Goal: Feedback & Contribution: Leave review/rating

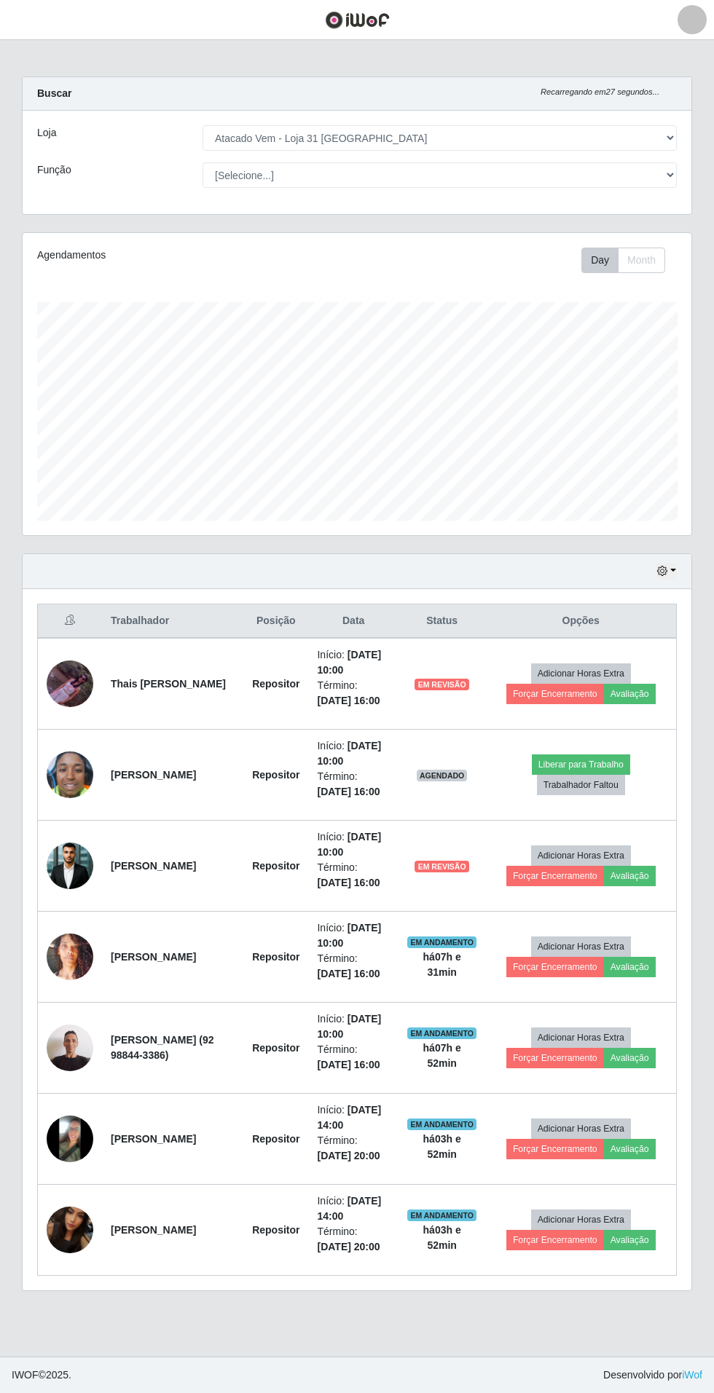
select select "437"
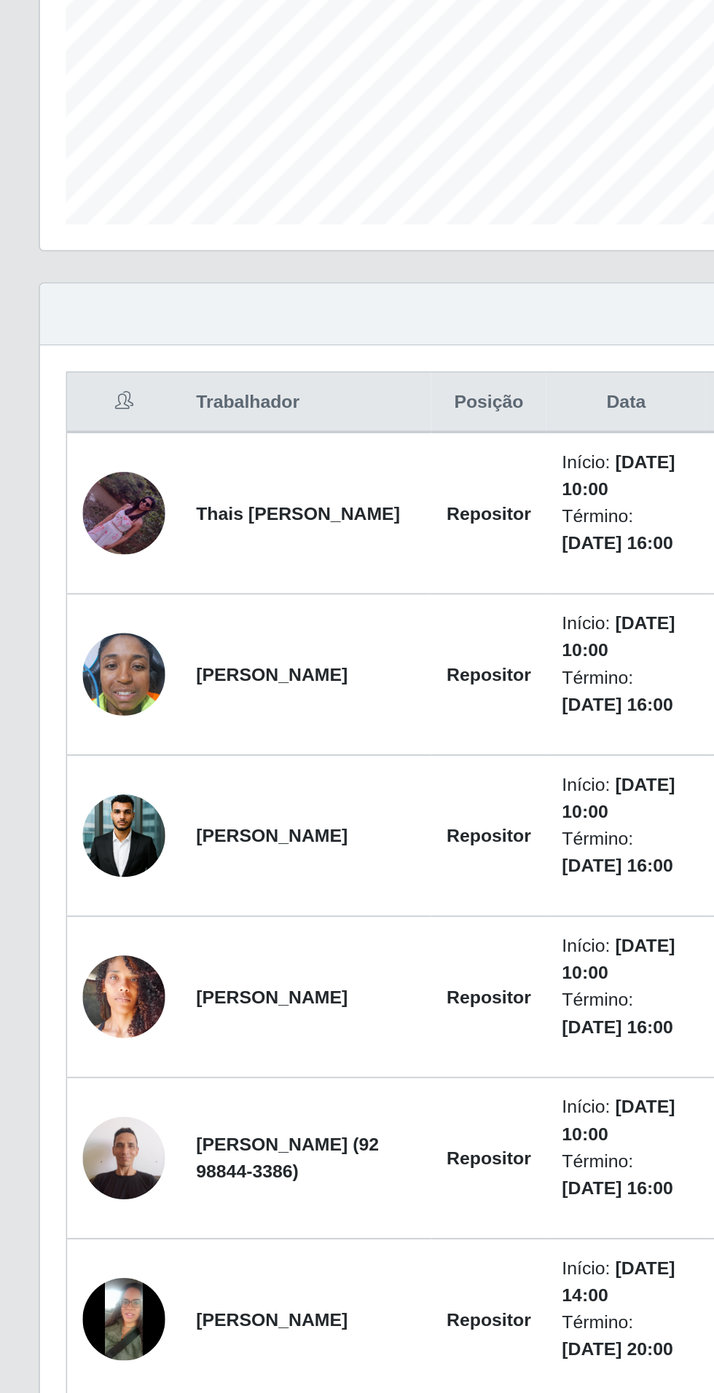
click at [58, 768] on img at bounding box center [70, 775] width 47 height 62
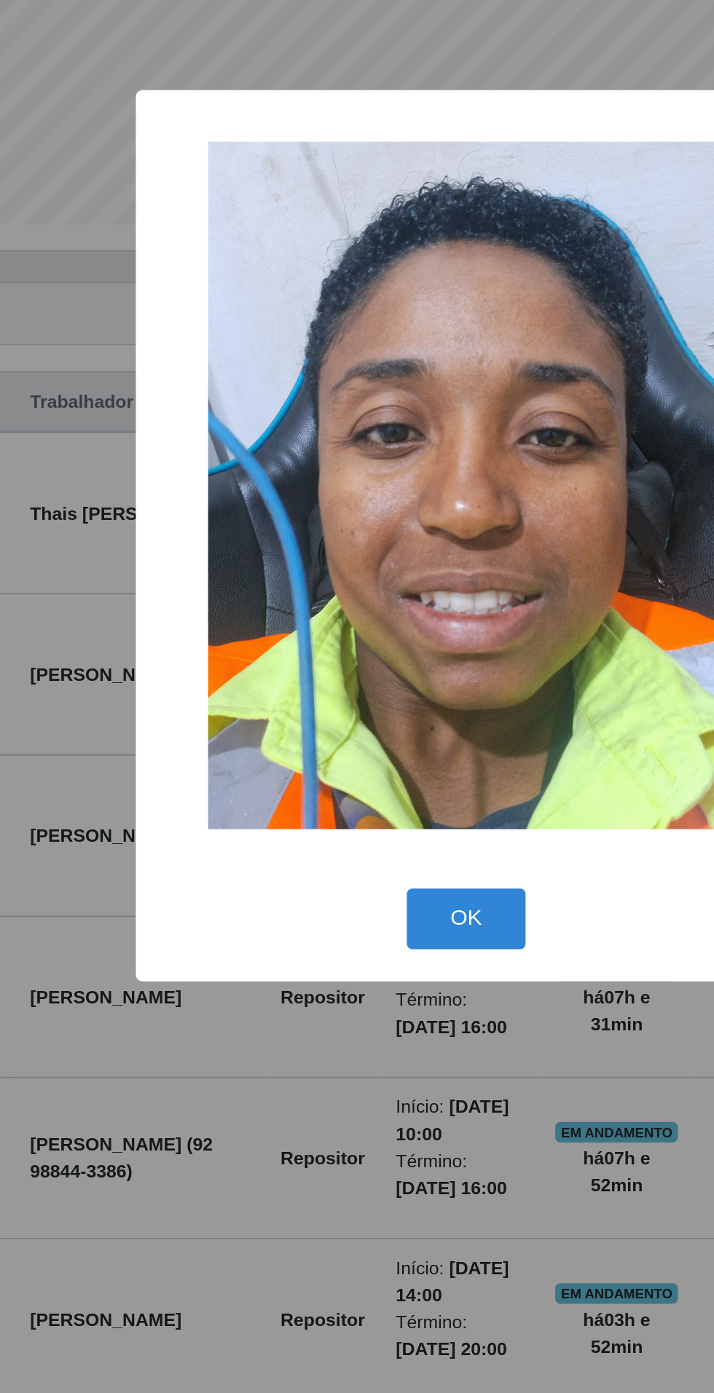
click at [235, 1087] on div "× OK Cancel" at bounding box center [357, 696] width 714 height 1393
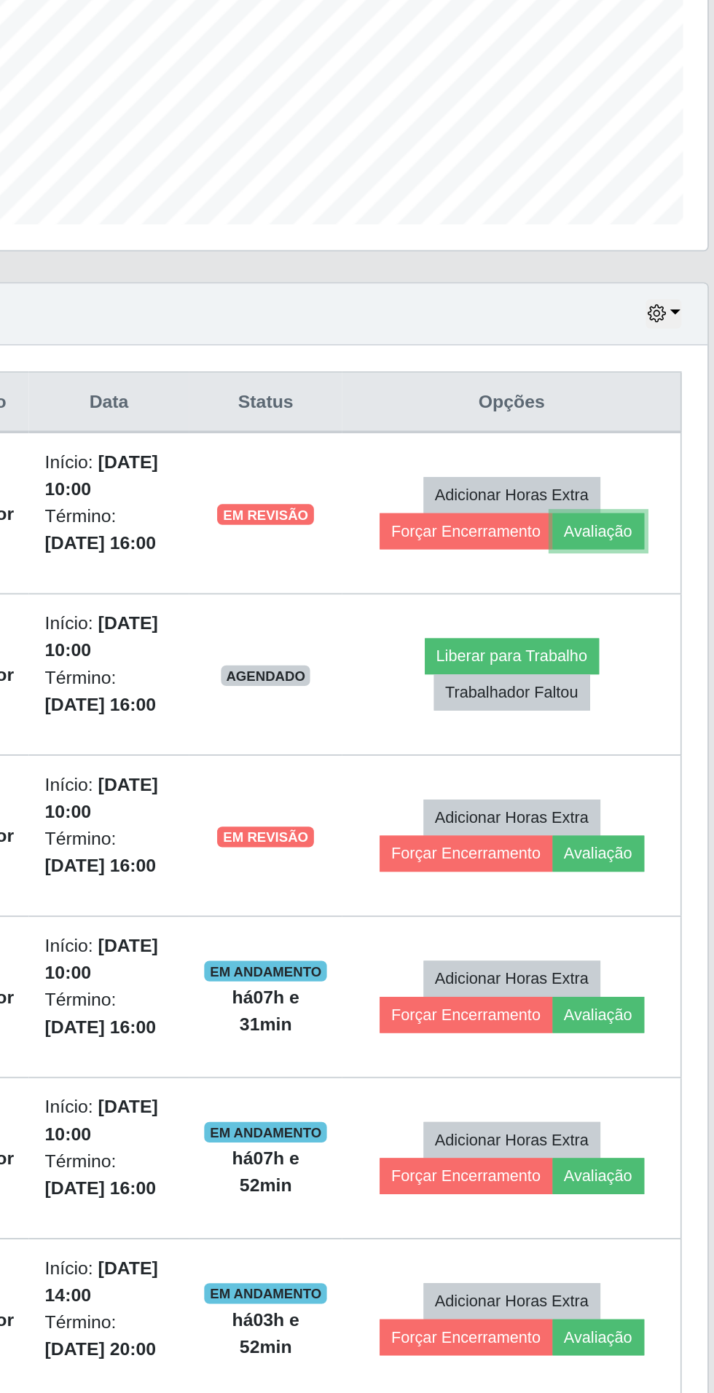
click at [647, 694] on button "Avaliação" at bounding box center [630, 694] width 52 height 20
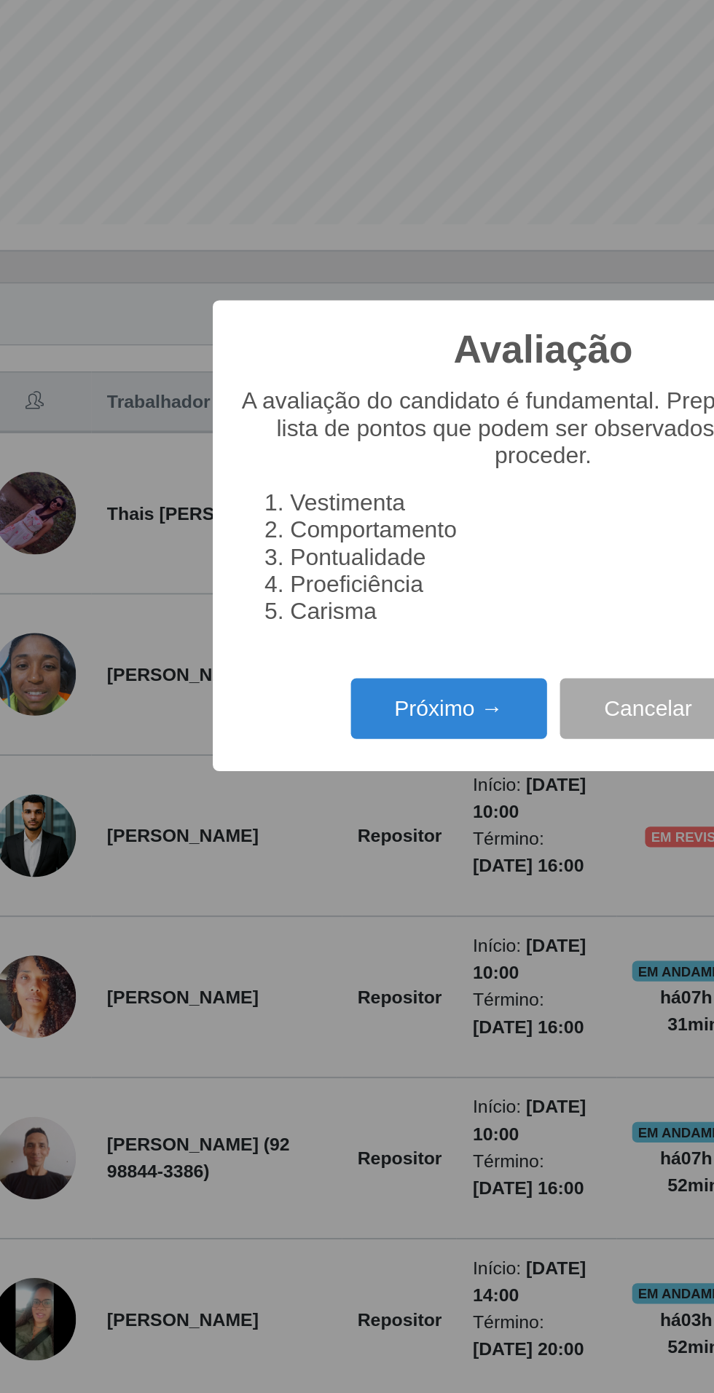
click at [310, 811] on button "Próximo →" at bounding box center [303, 794] width 111 height 34
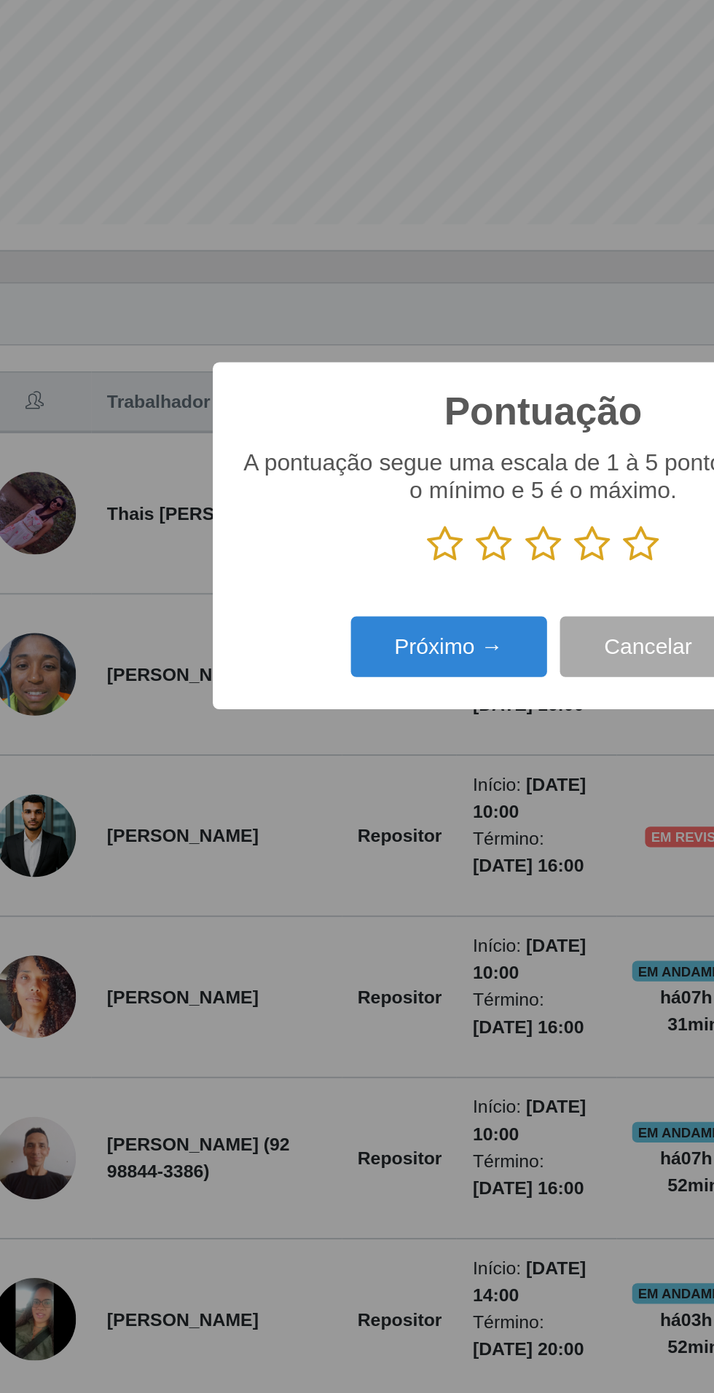
click at [406, 712] on icon at bounding box center [412, 701] width 20 height 22
click at [402, 712] on input "radio" at bounding box center [402, 712] width 0 height 0
click at [315, 776] on button "Próximo →" at bounding box center [303, 759] width 111 height 34
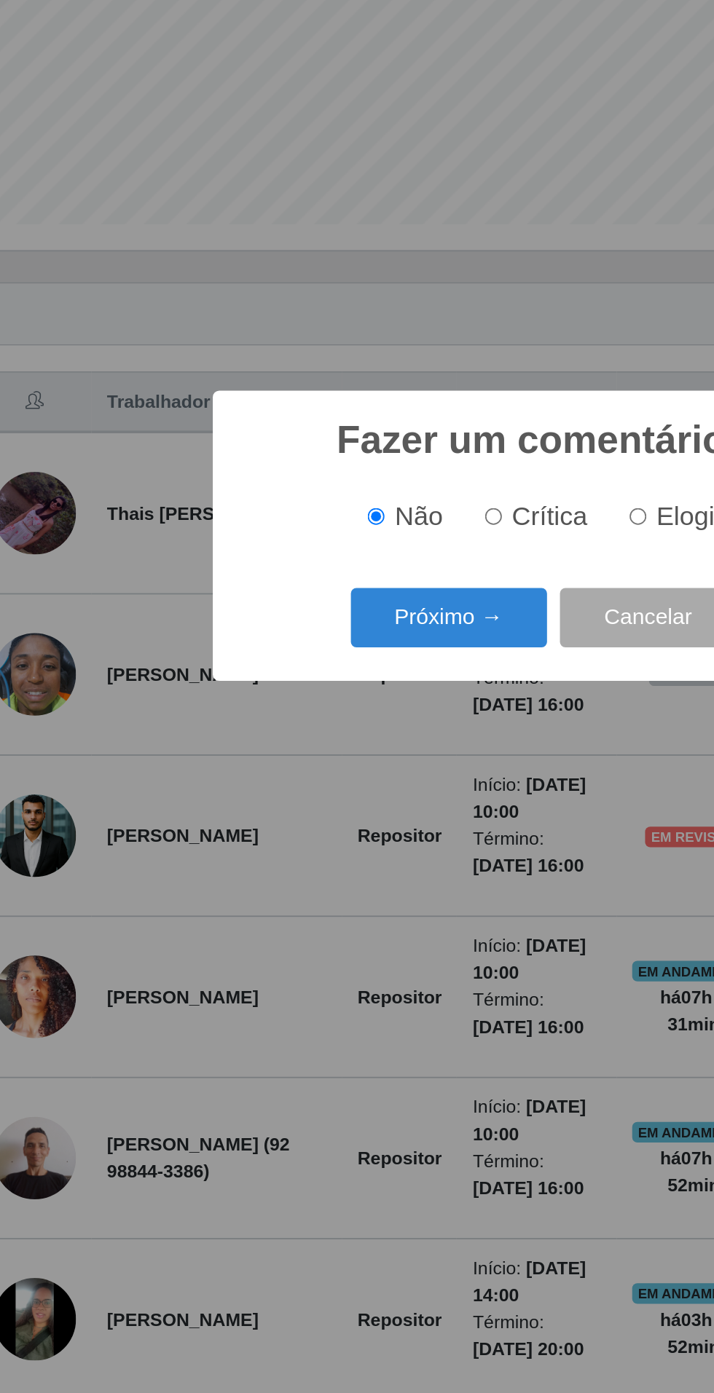
click at [319, 760] on button "Próximo →" at bounding box center [303, 743] width 111 height 34
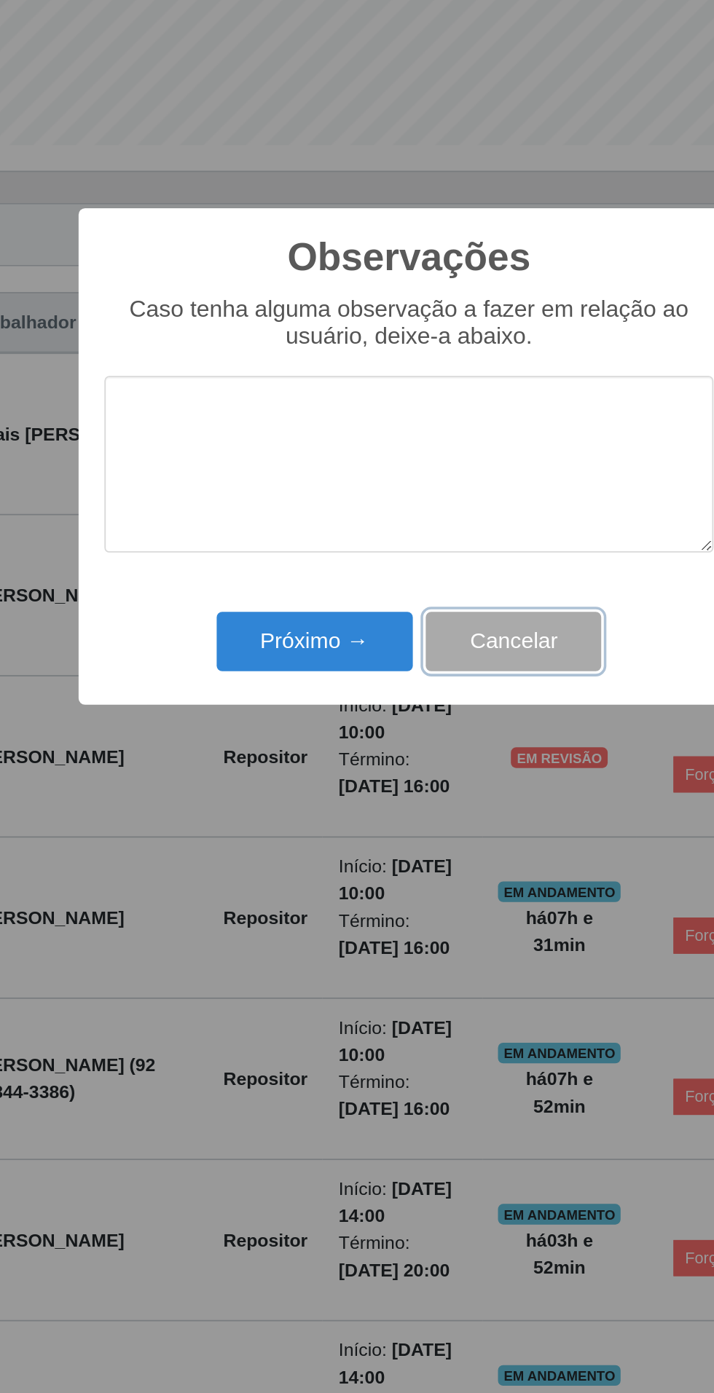
click at [382, 792] on button "Cancelar" at bounding box center [415, 801] width 99 height 34
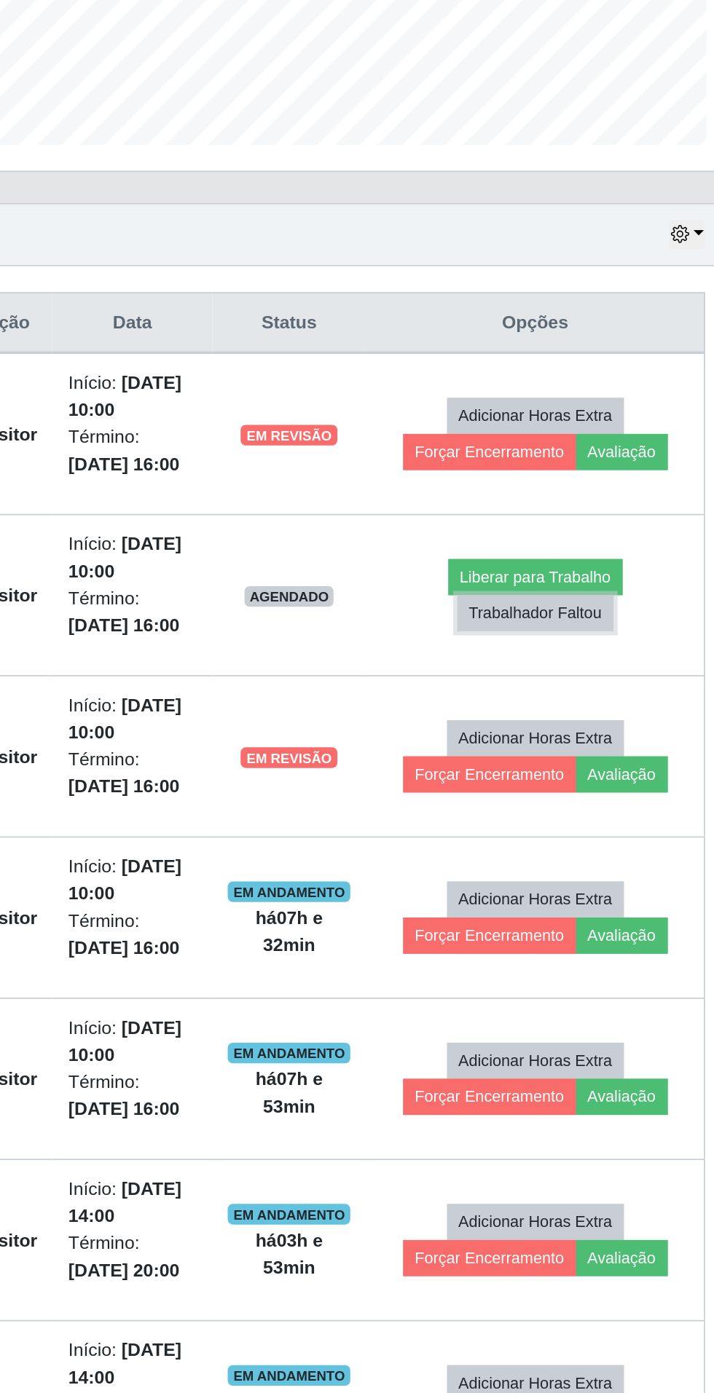
click at [612, 783] on button "Trabalhador Faltou" at bounding box center [581, 785] width 88 height 20
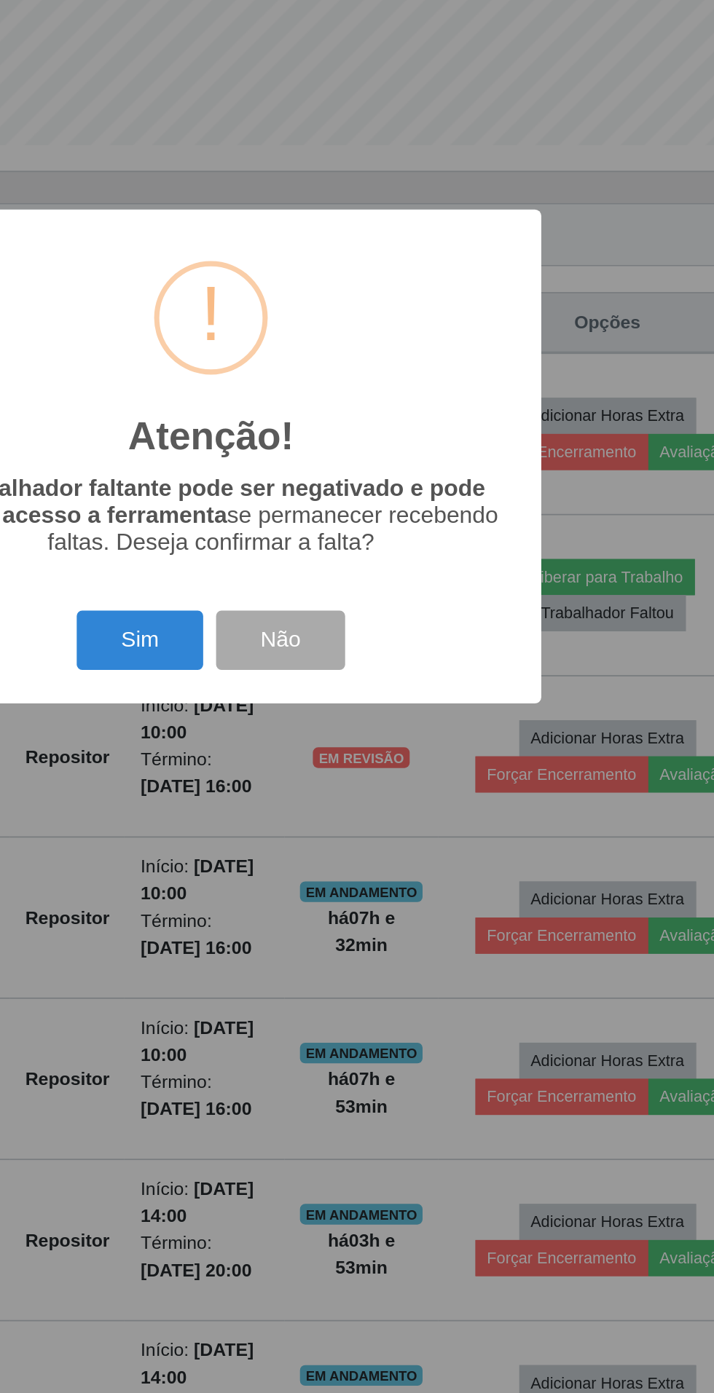
click at [320, 804] on button "Sim" at bounding box center [316, 801] width 71 height 34
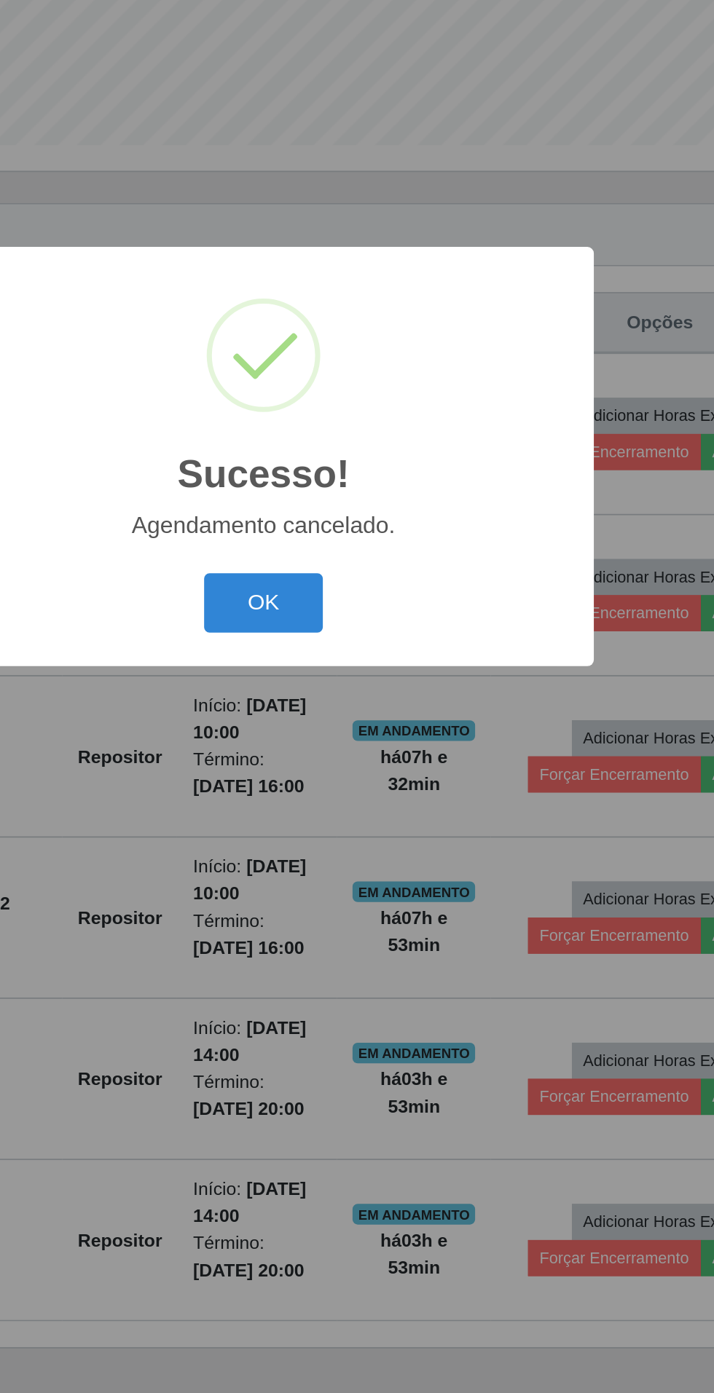
click at [364, 781] on button "OK" at bounding box center [357, 780] width 68 height 34
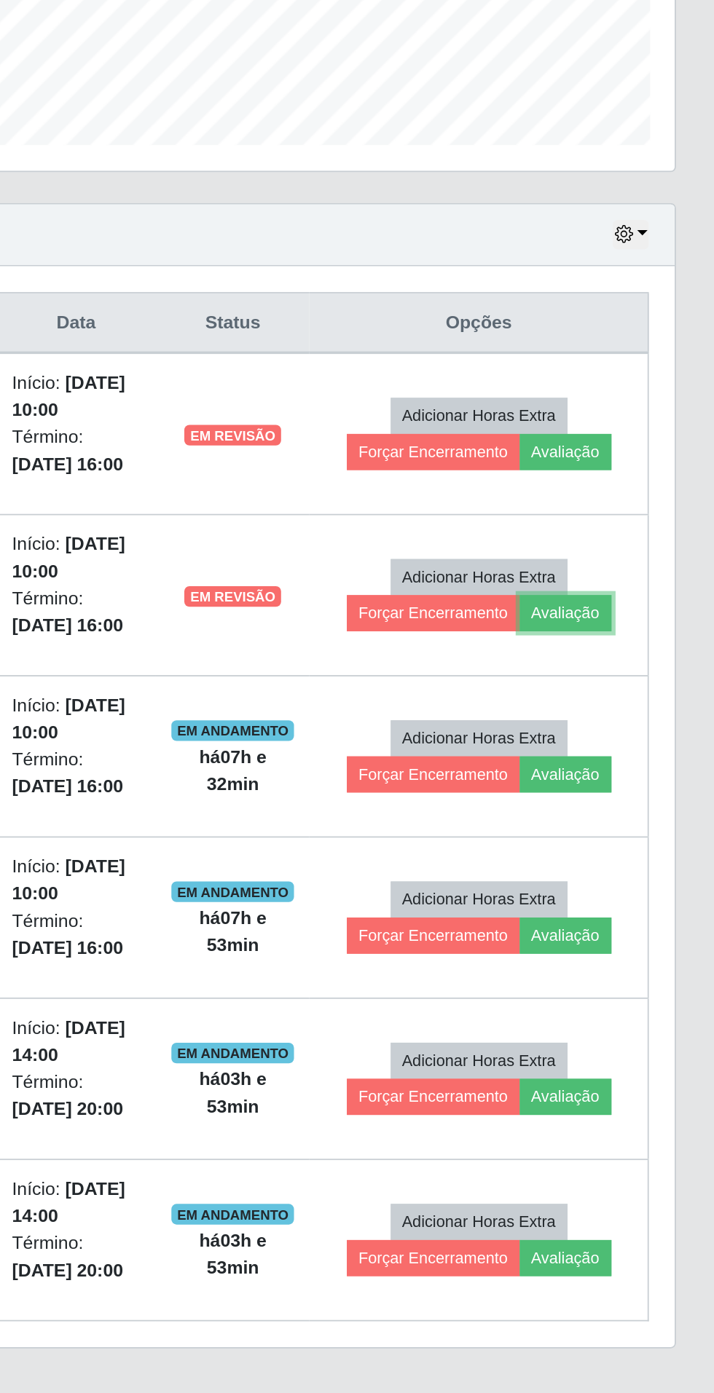
click at [644, 785] on button "Avaliação" at bounding box center [630, 785] width 52 height 20
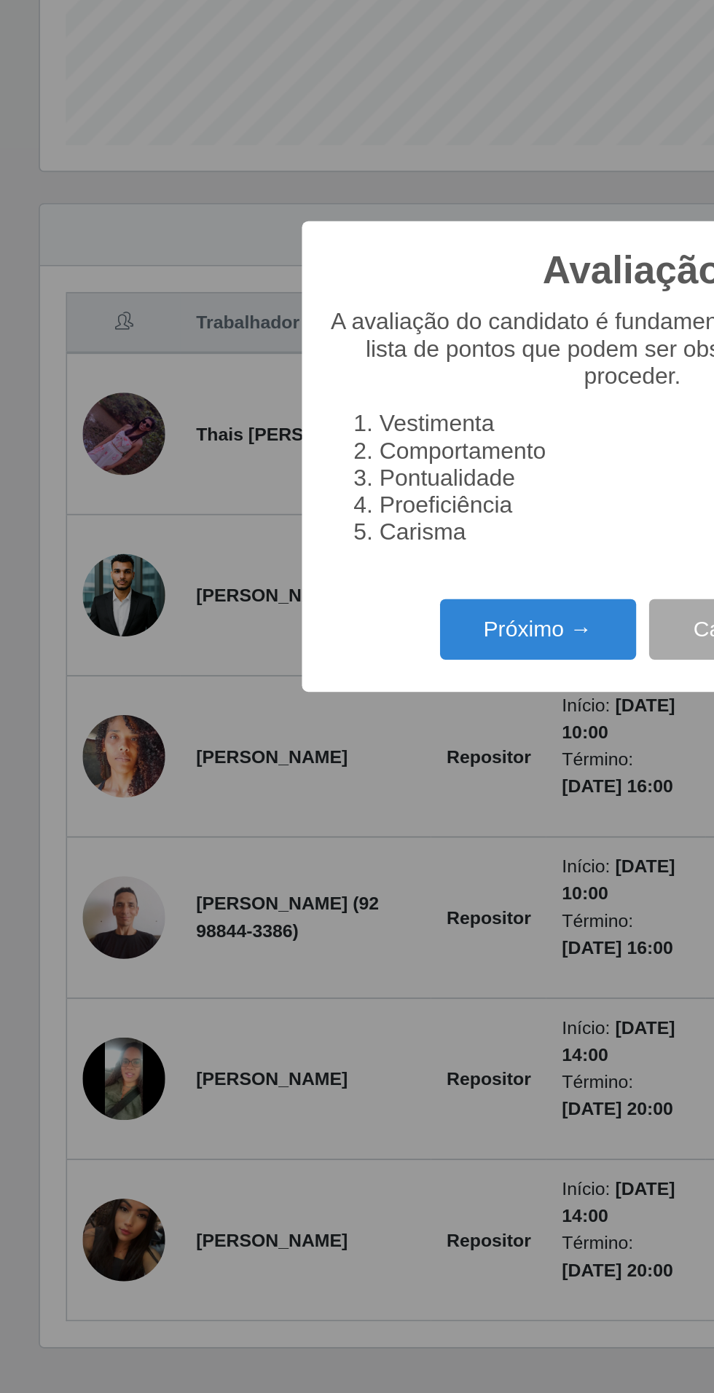
click at [298, 799] on button "Próximo →" at bounding box center [303, 794] width 111 height 34
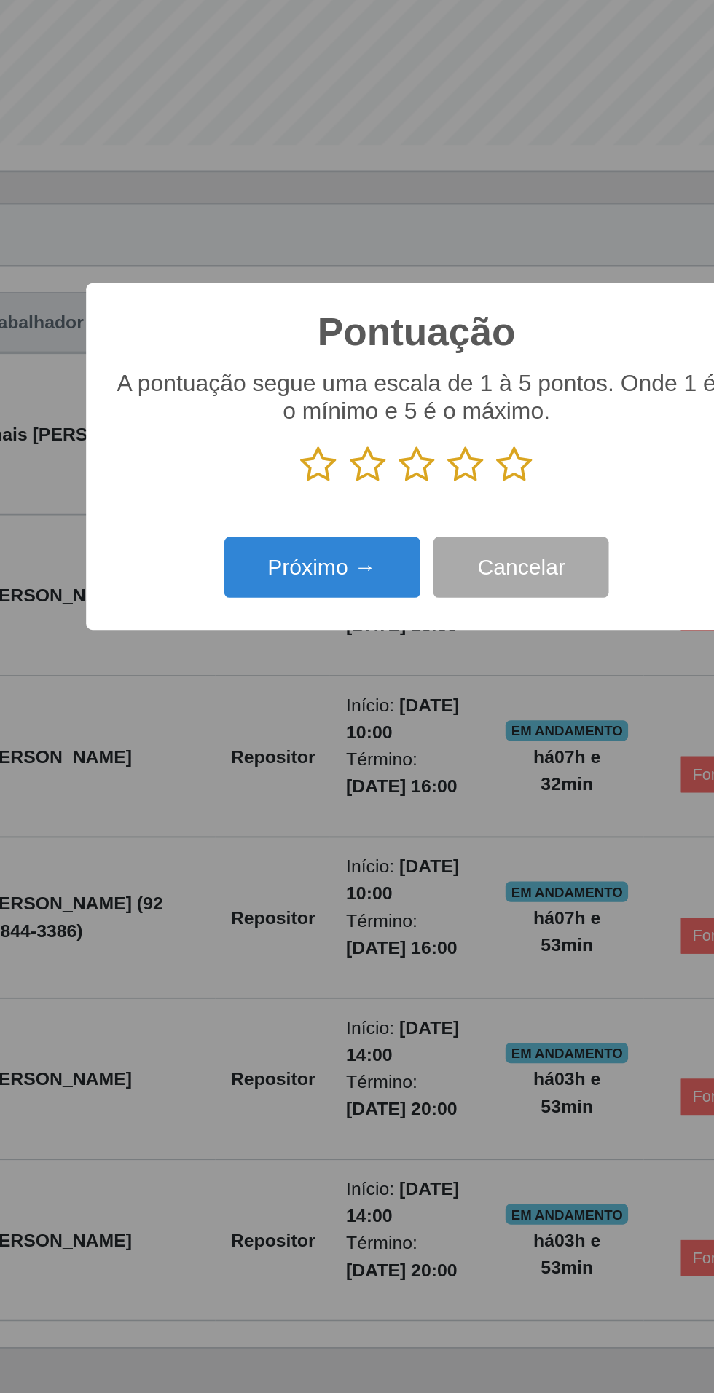
click at [419, 699] on icon at bounding box center [412, 701] width 20 height 22
click at [402, 712] on input "radio" at bounding box center [402, 712] width 0 height 0
click at [312, 763] on button "Próximo →" at bounding box center [303, 759] width 111 height 34
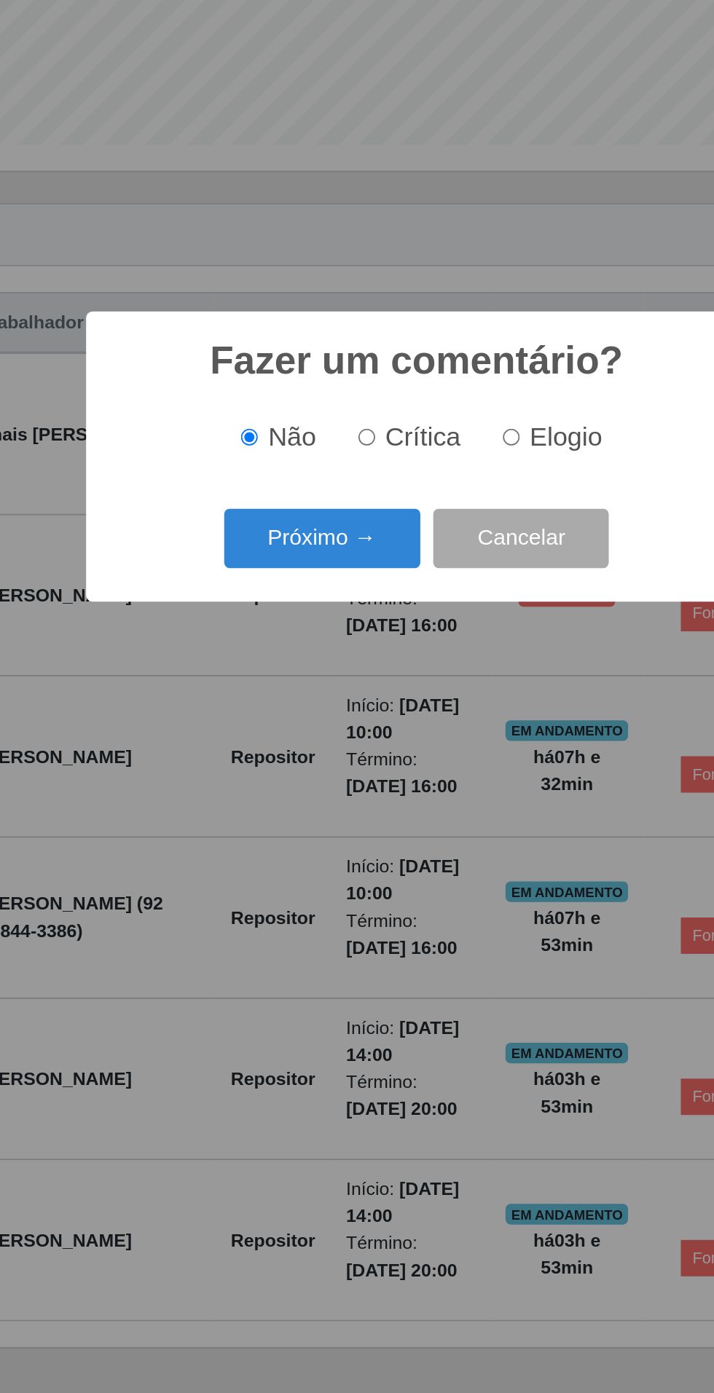
click at [323, 738] on button "Próximo →" at bounding box center [303, 743] width 111 height 34
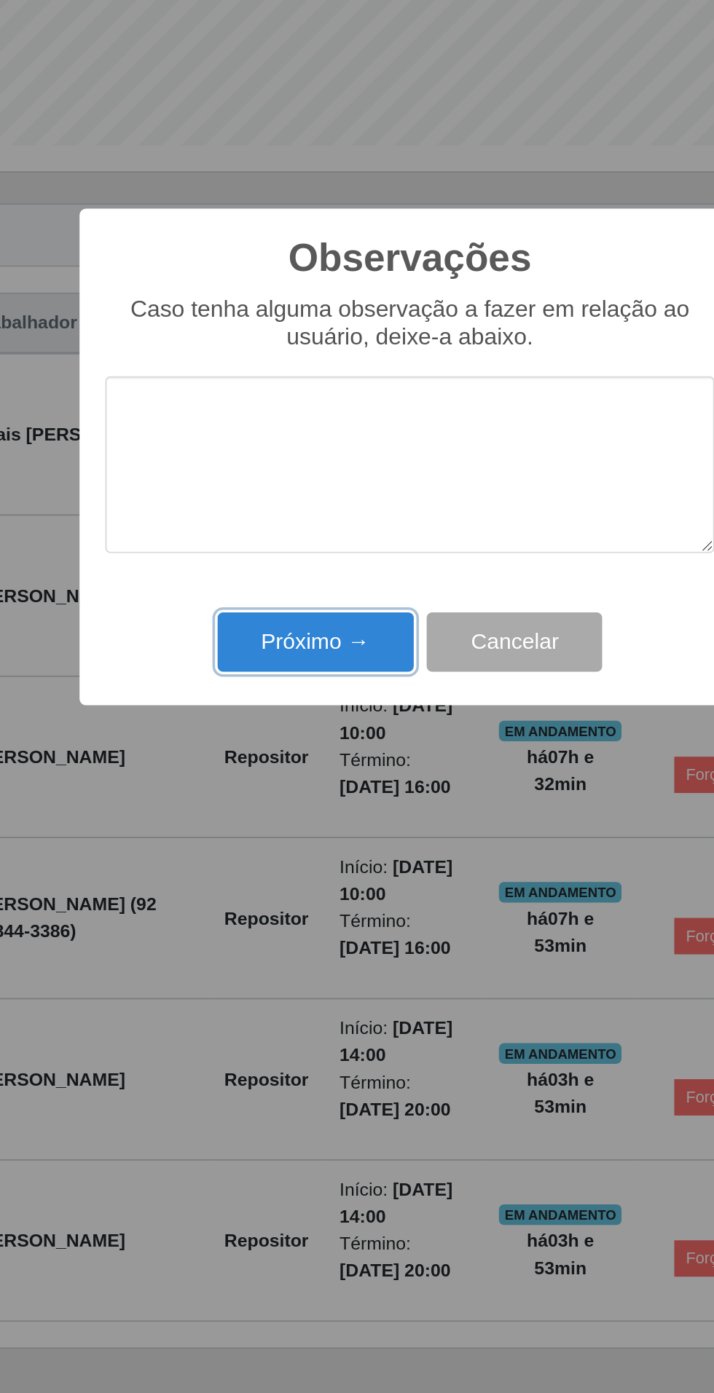
click at [320, 786] on button "Próximo →" at bounding box center [303, 801] width 111 height 34
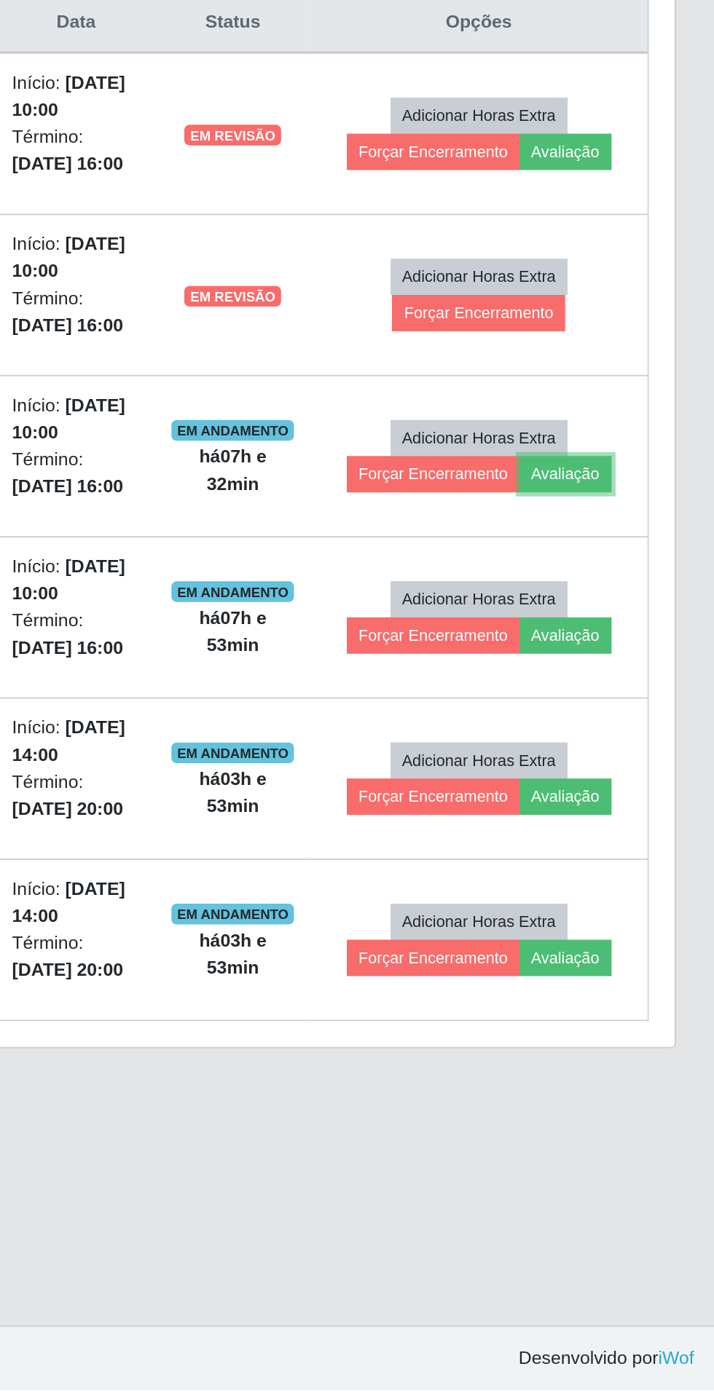
click at [647, 877] on button "Avaliação" at bounding box center [630, 876] width 52 height 20
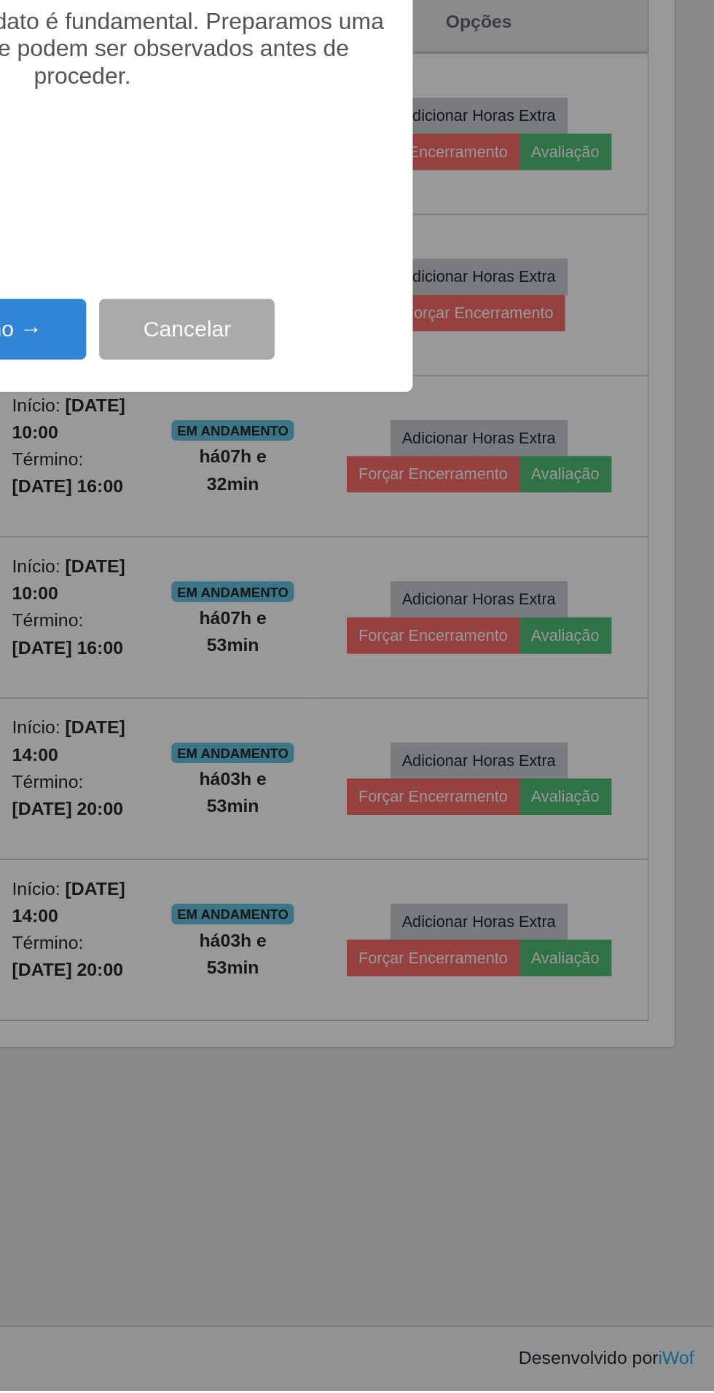
click at [327, 811] on button "Próximo →" at bounding box center [303, 794] width 111 height 34
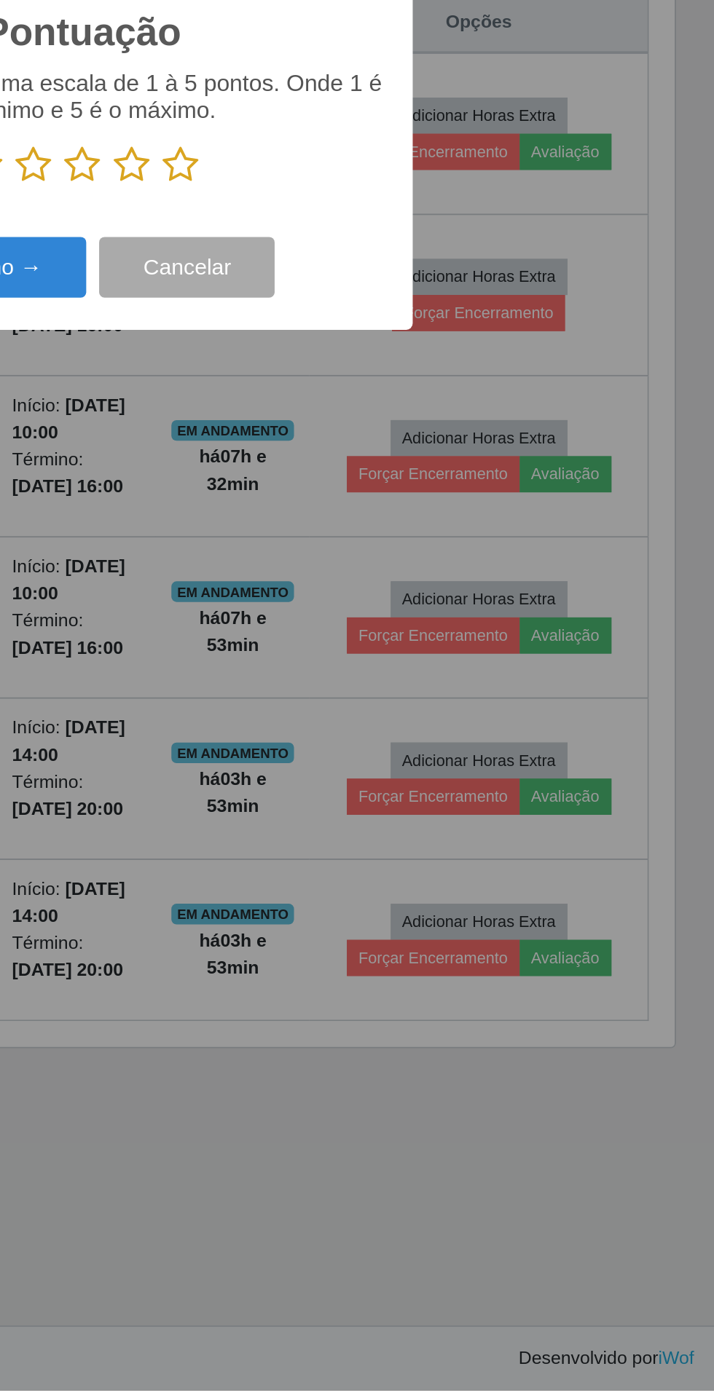
click at [418, 712] on icon at bounding box center [412, 701] width 20 height 22
click at [402, 712] on input "radio" at bounding box center [402, 712] width 0 height 0
click at [331, 776] on button "Próximo →" at bounding box center [303, 759] width 111 height 34
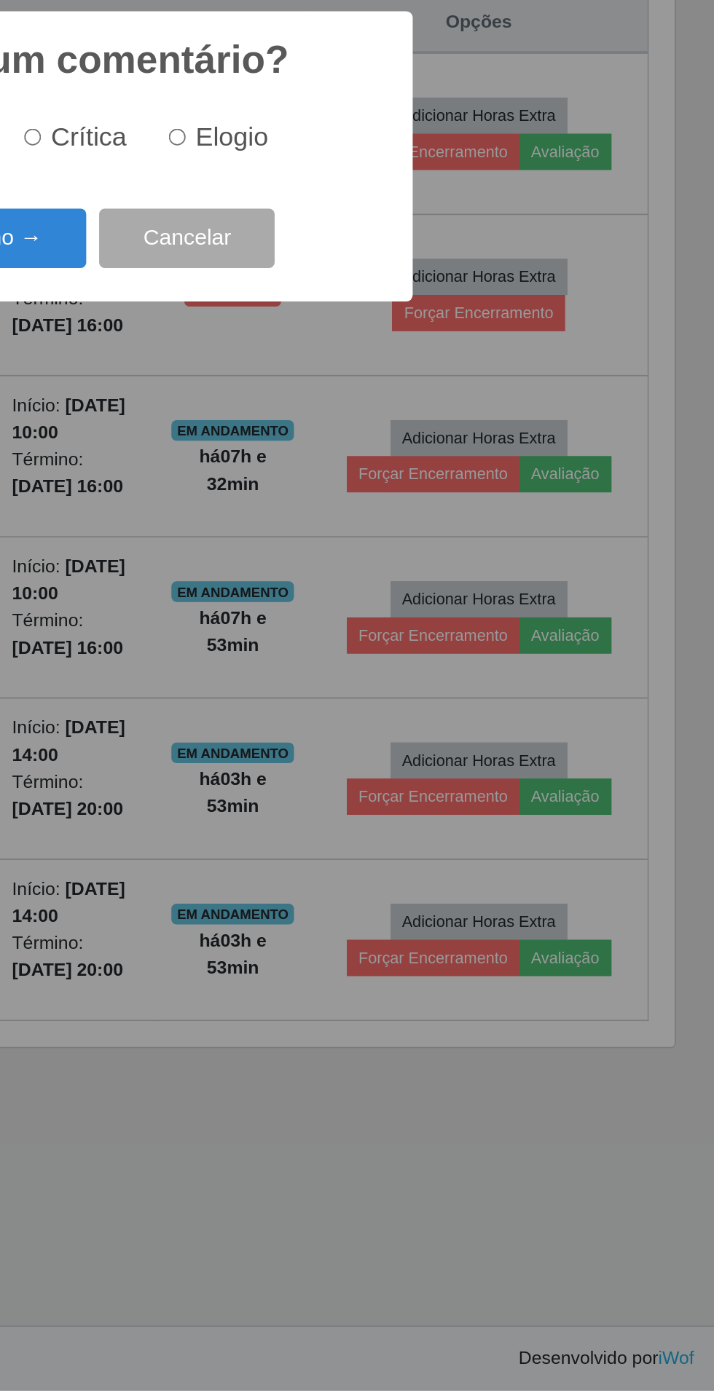
click at [326, 760] on button "Próximo →" at bounding box center [303, 743] width 111 height 34
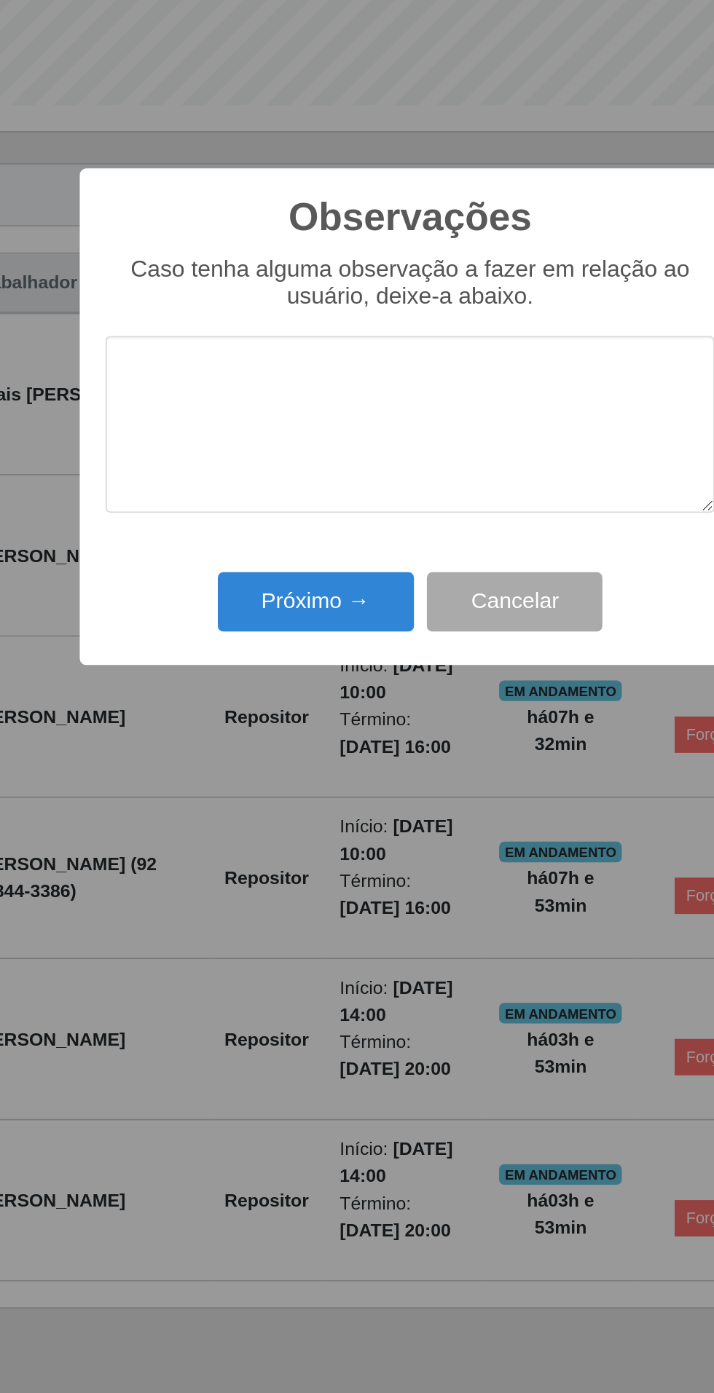
scroll to position [7, 0]
click at [283, 794] on button "Próximo →" at bounding box center [303, 801] width 111 height 34
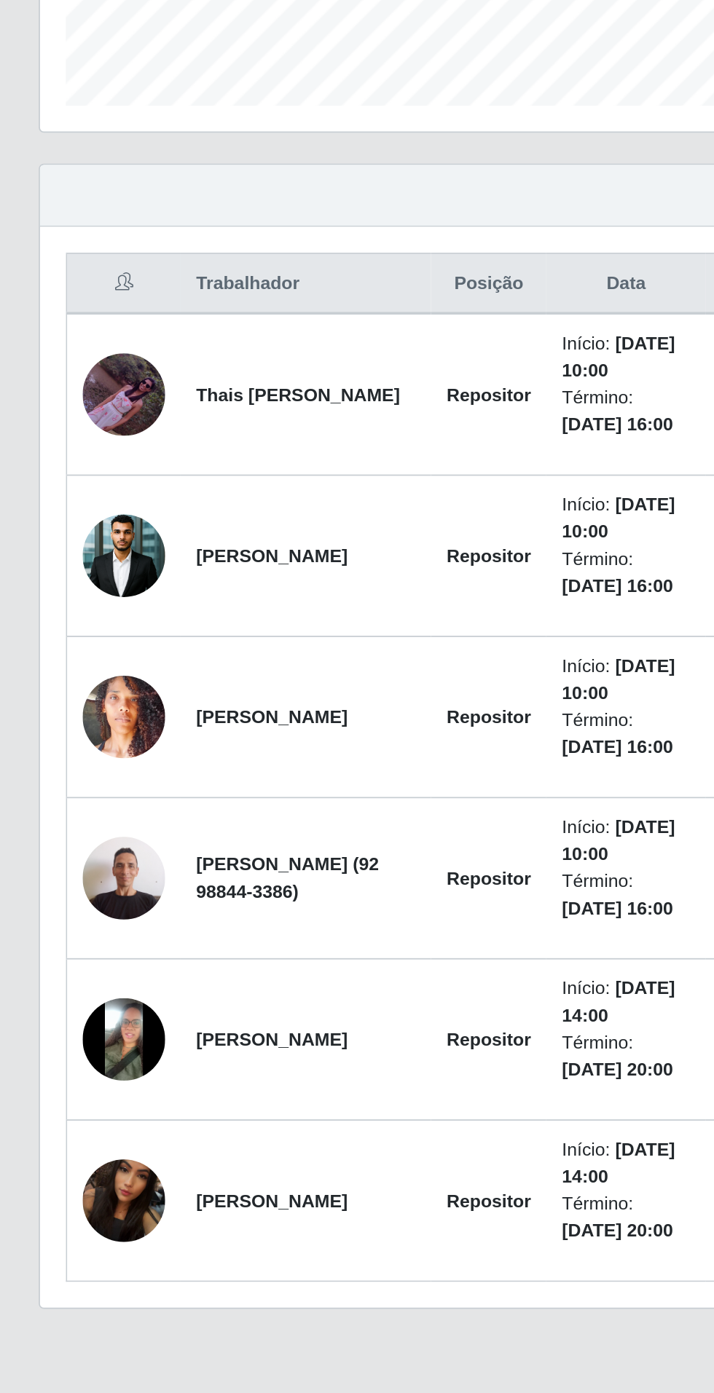
scroll to position [0, 0]
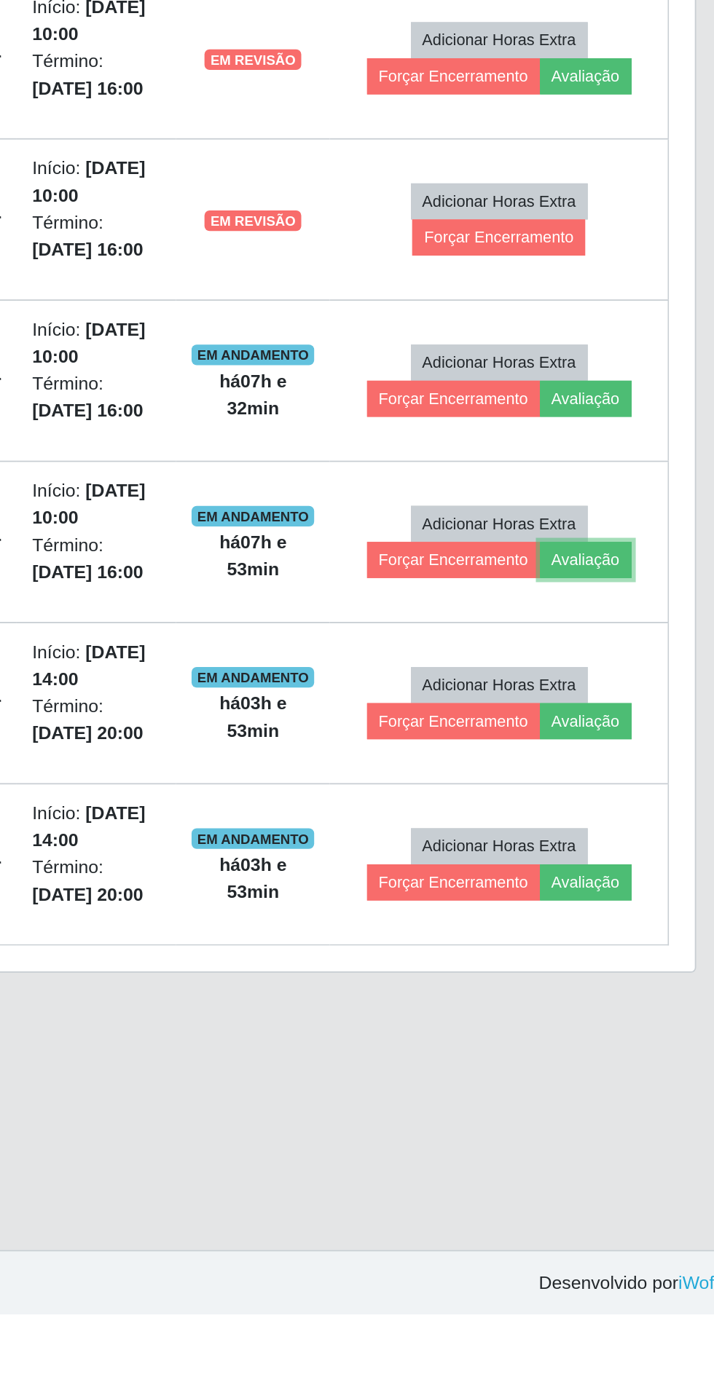
click at [640, 969] on button "Avaliação" at bounding box center [630, 967] width 52 height 20
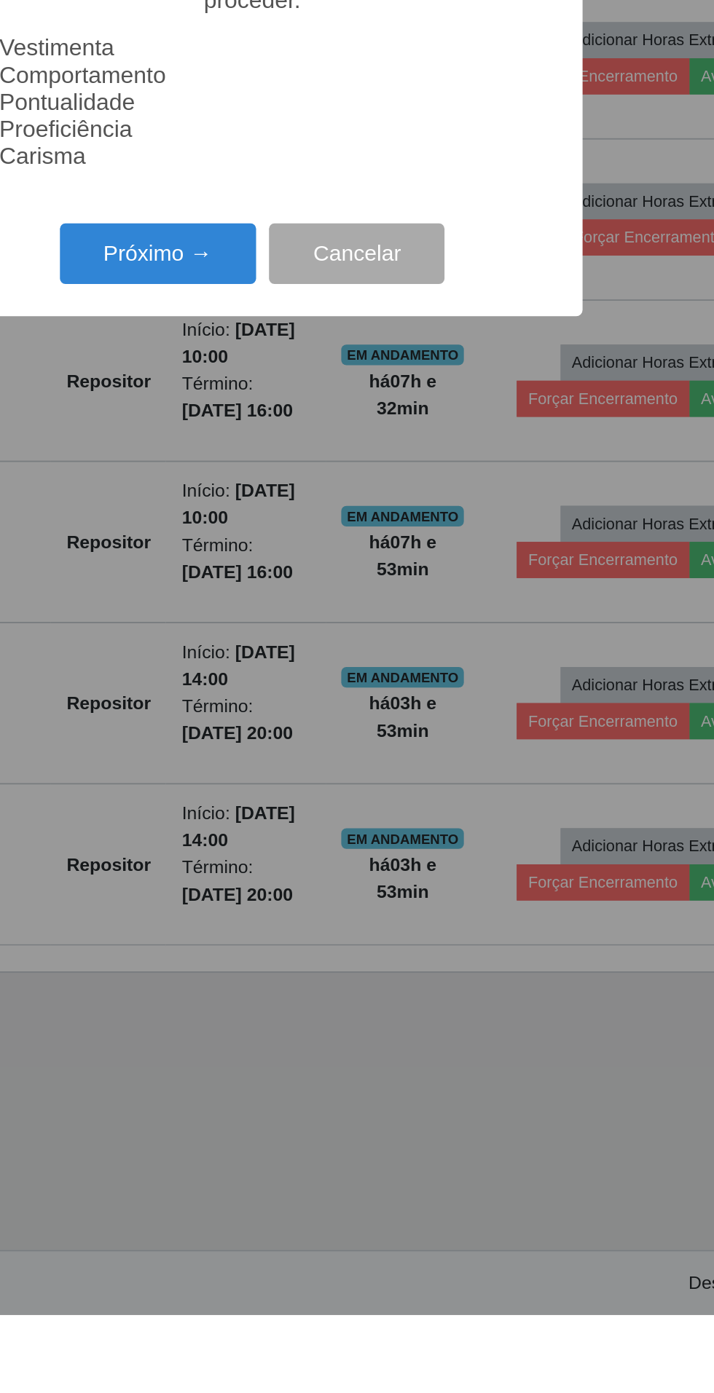
click at [298, 811] on button "Próximo →" at bounding box center [303, 794] width 111 height 34
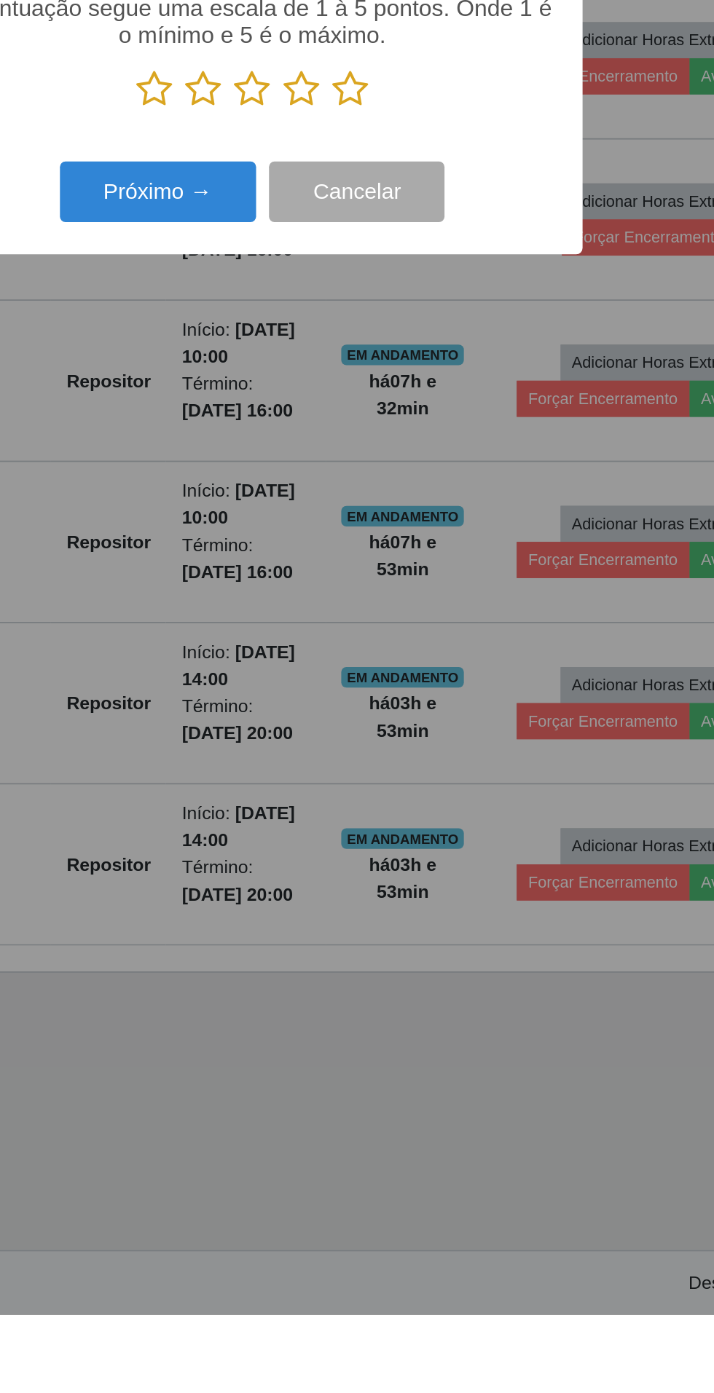
click at [418, 712] on icon at bounding box center [412, 701] width 20 height 22
click at [402, 712] on input "radio" at bounding box center [402, 712] width 0 height 0
click at [282, 776] on button "Próximo →" at bounding box center [303, 759] width 111 height 34
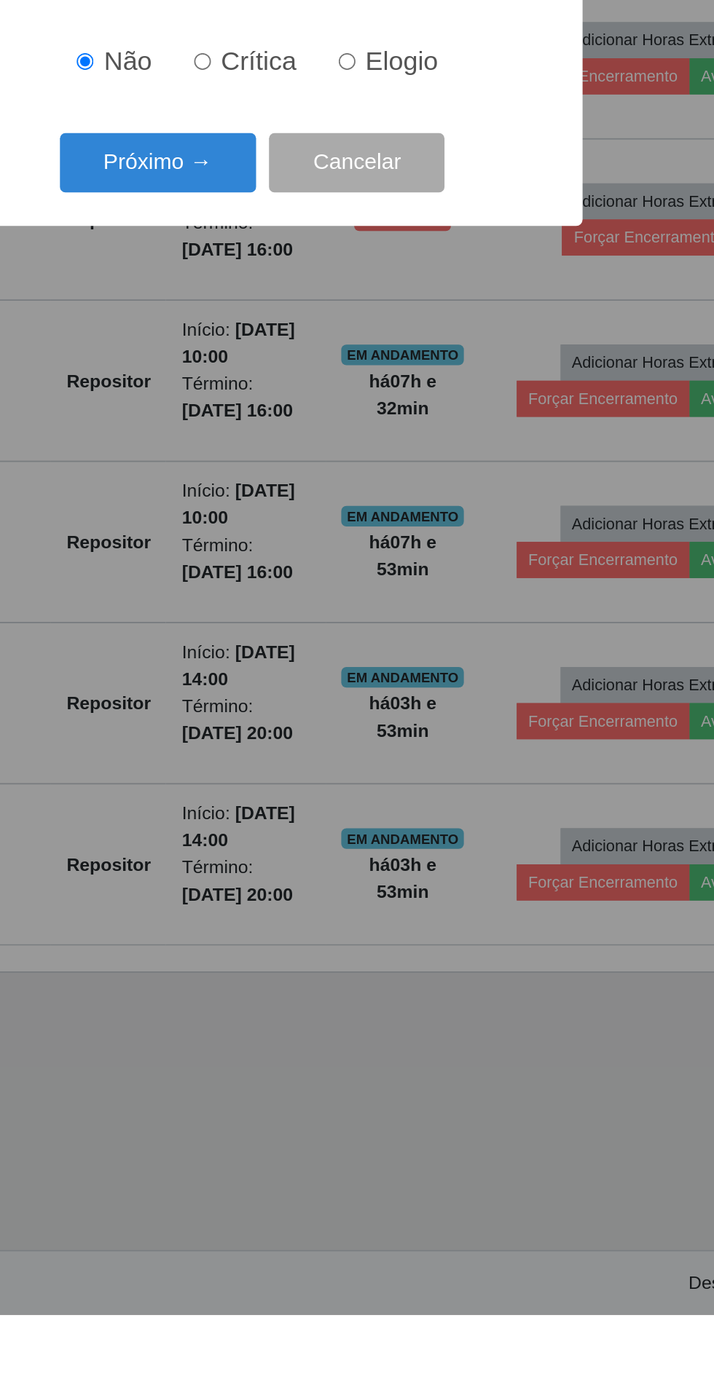
click at [296, 760] on button "Próximo →" at bounding box center [303, 743] width 111 height 34
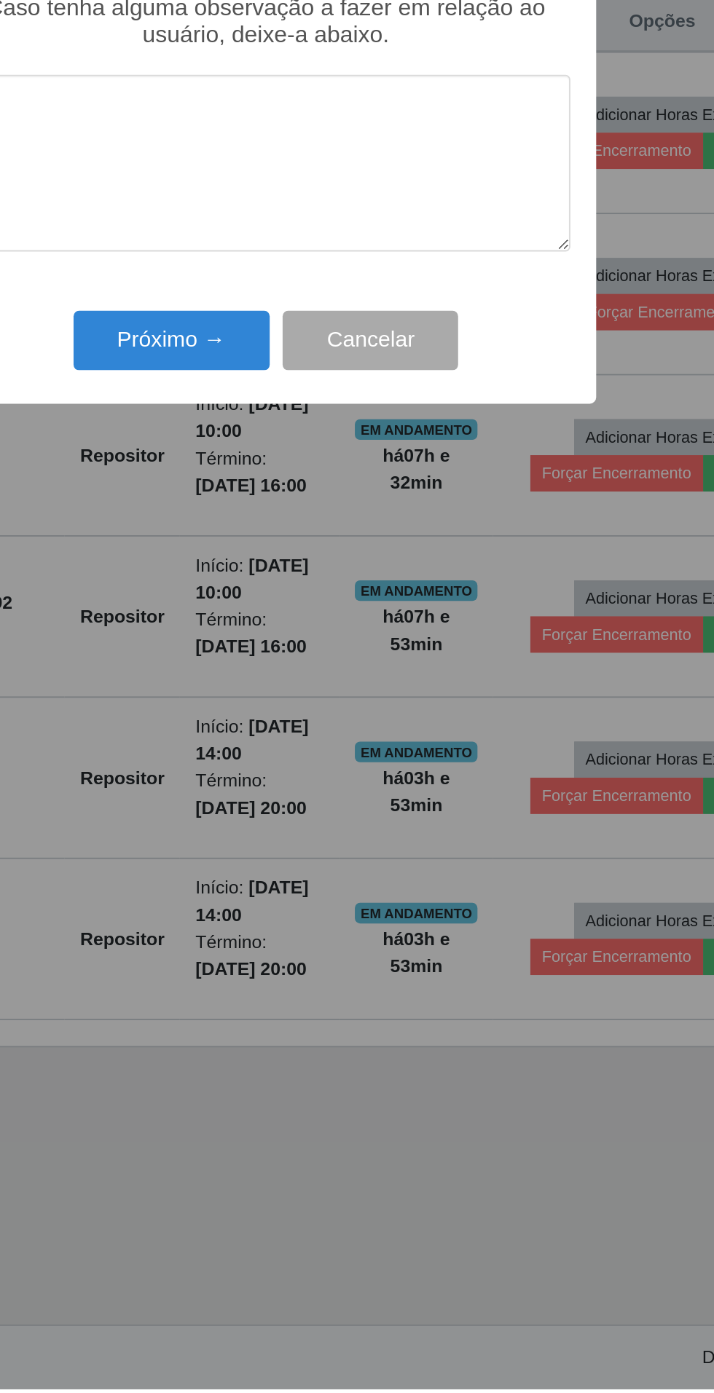
scroll to position [29, 0]
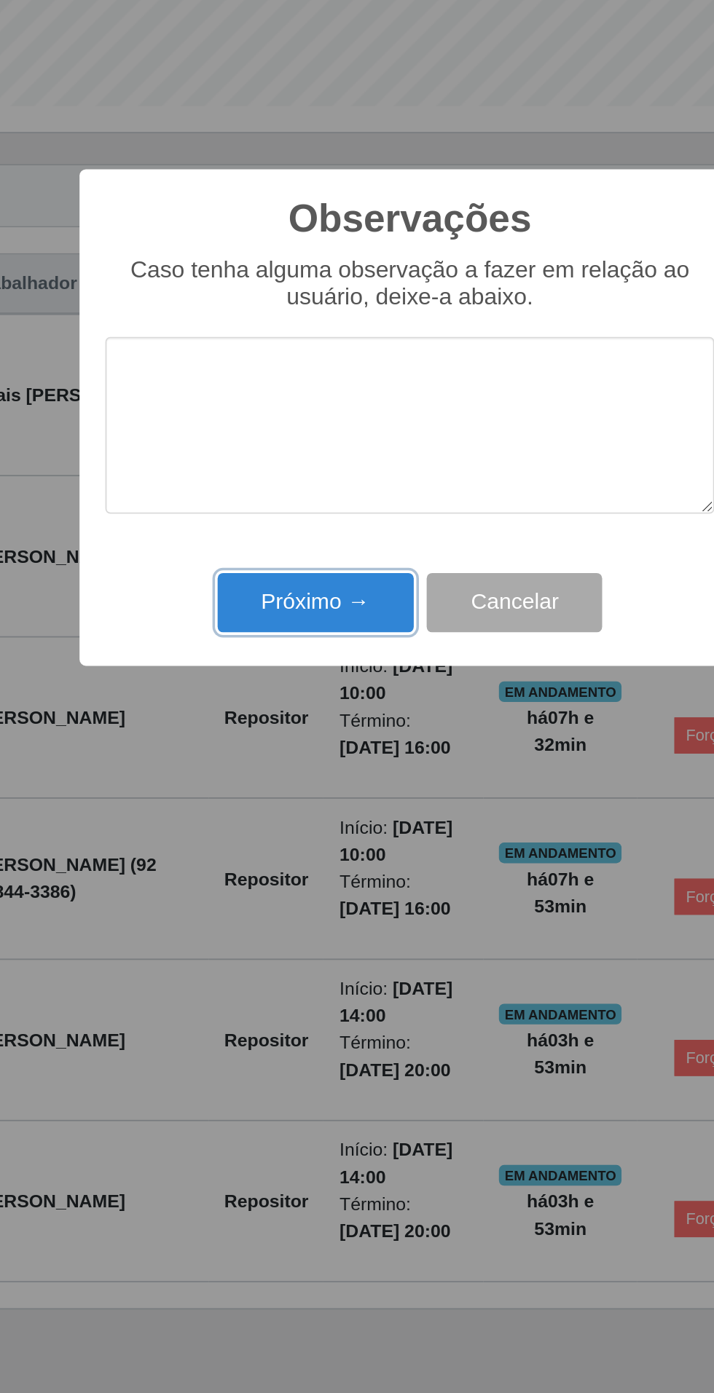
click at [288, 805] on button "Próximo →" at bounding box center [303, 801] width 111 height 34
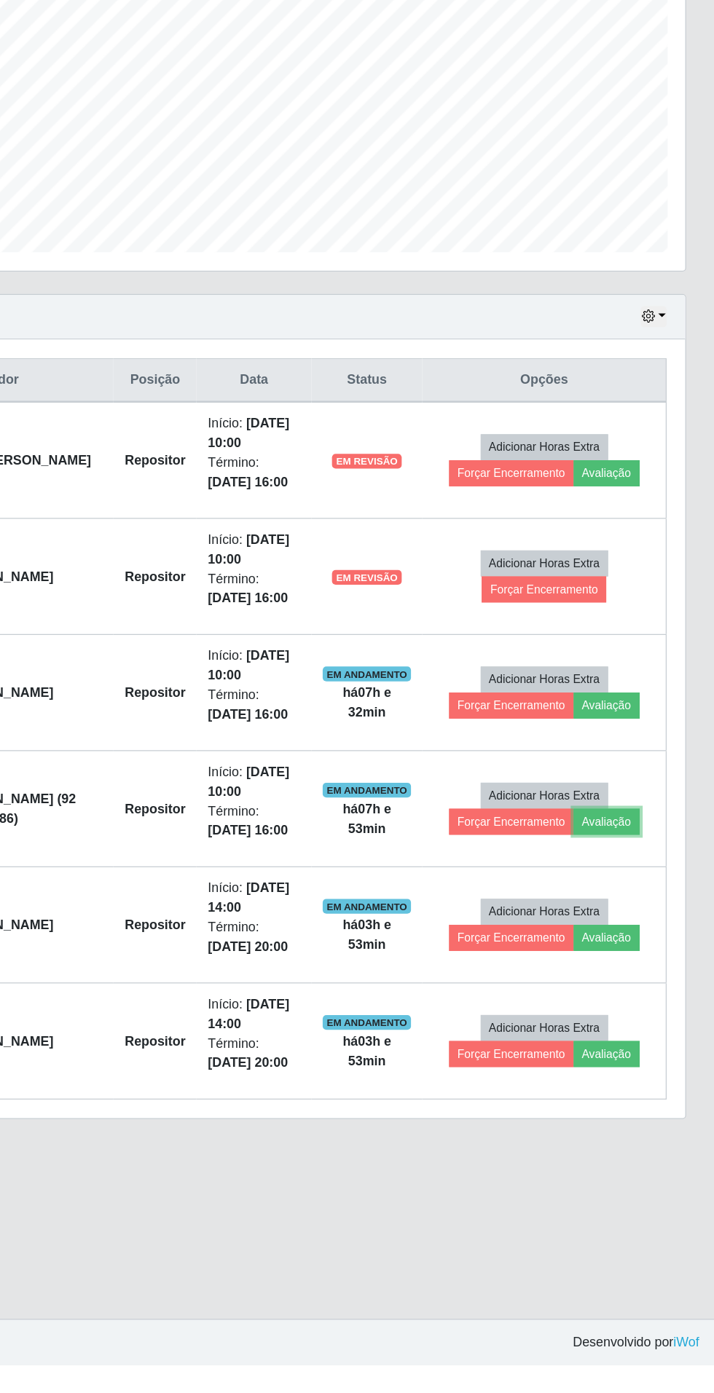
scroll to position [0, 0]
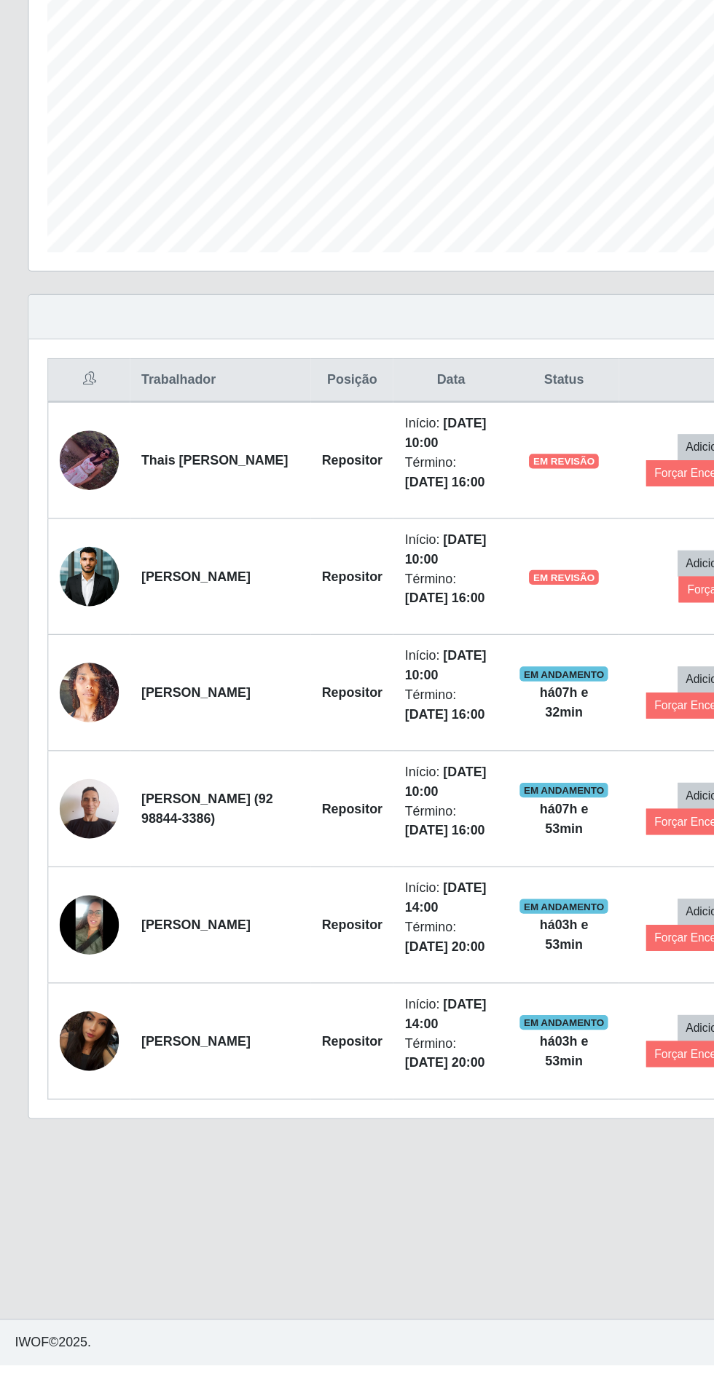
click at [66, 1046] on img at bounding box center [70, 1048] width 47 height 47
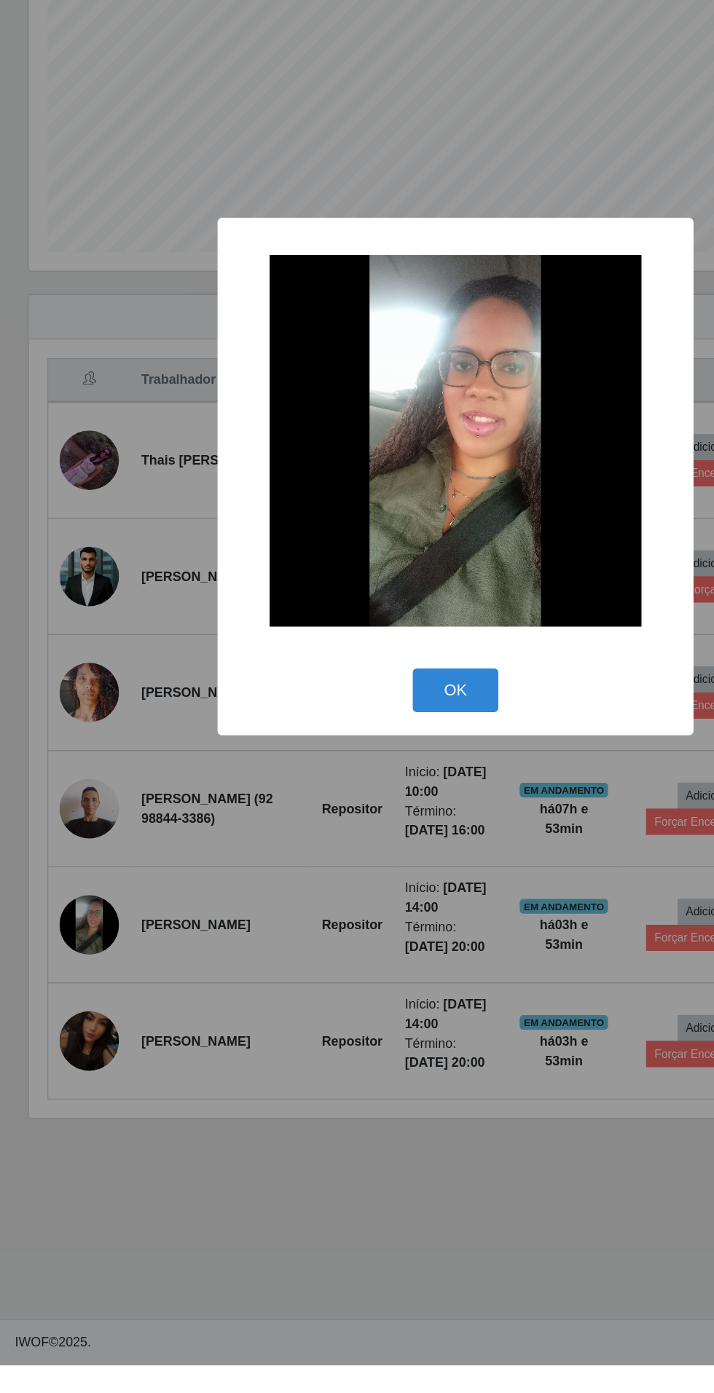
click at [374, 1266] on div "× OK Cancel" at bounding box center [357, 696] width 714 height 1393
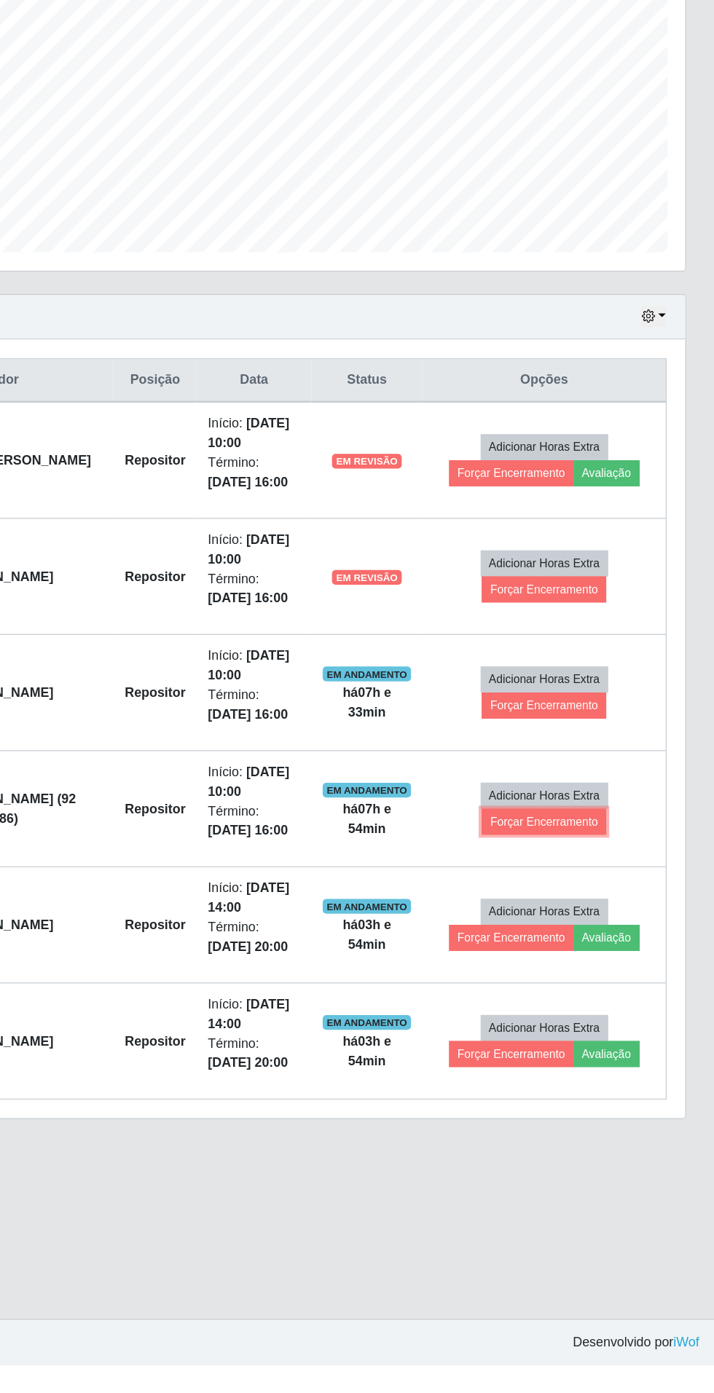
click at [610, 965] on button "Forçar Encerramento" at bounding box center [581, 967] width 98 height 20
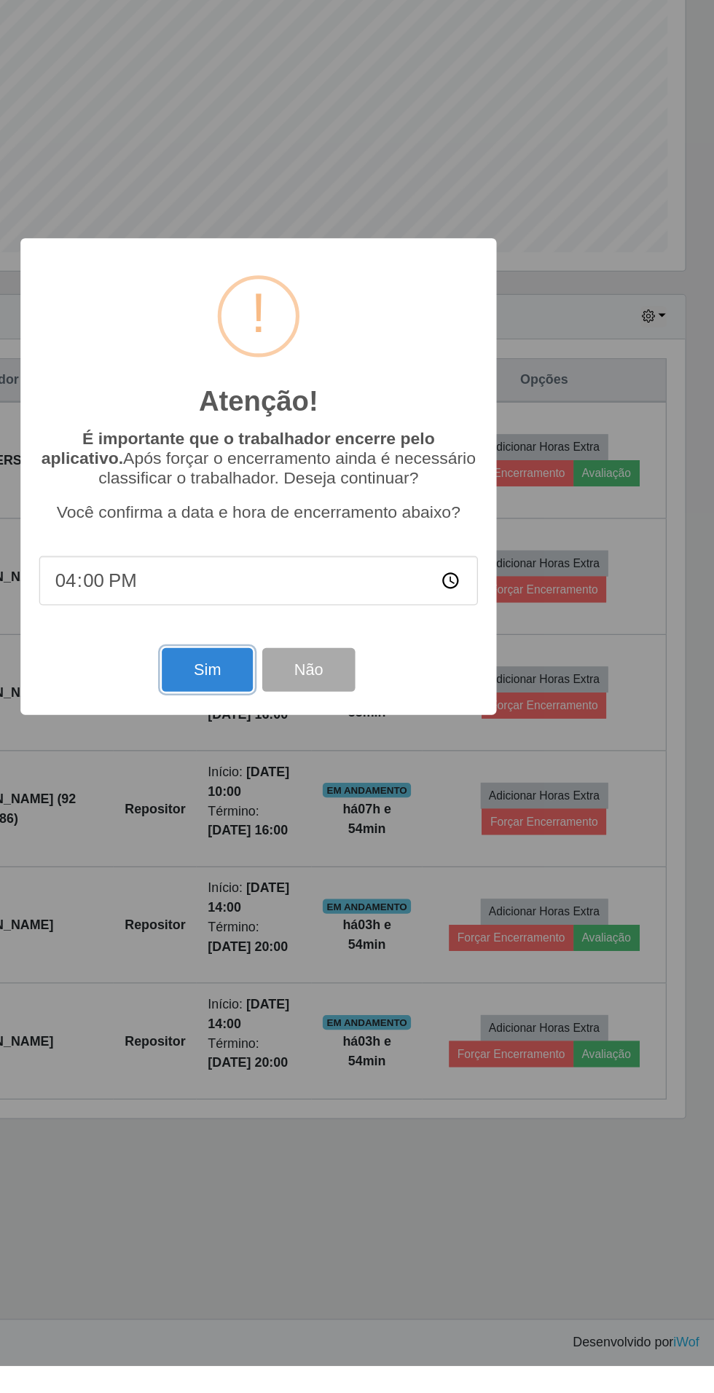
click at [318, 865] on button "Sim" at bounding box center [316, 848] width 71 height 34
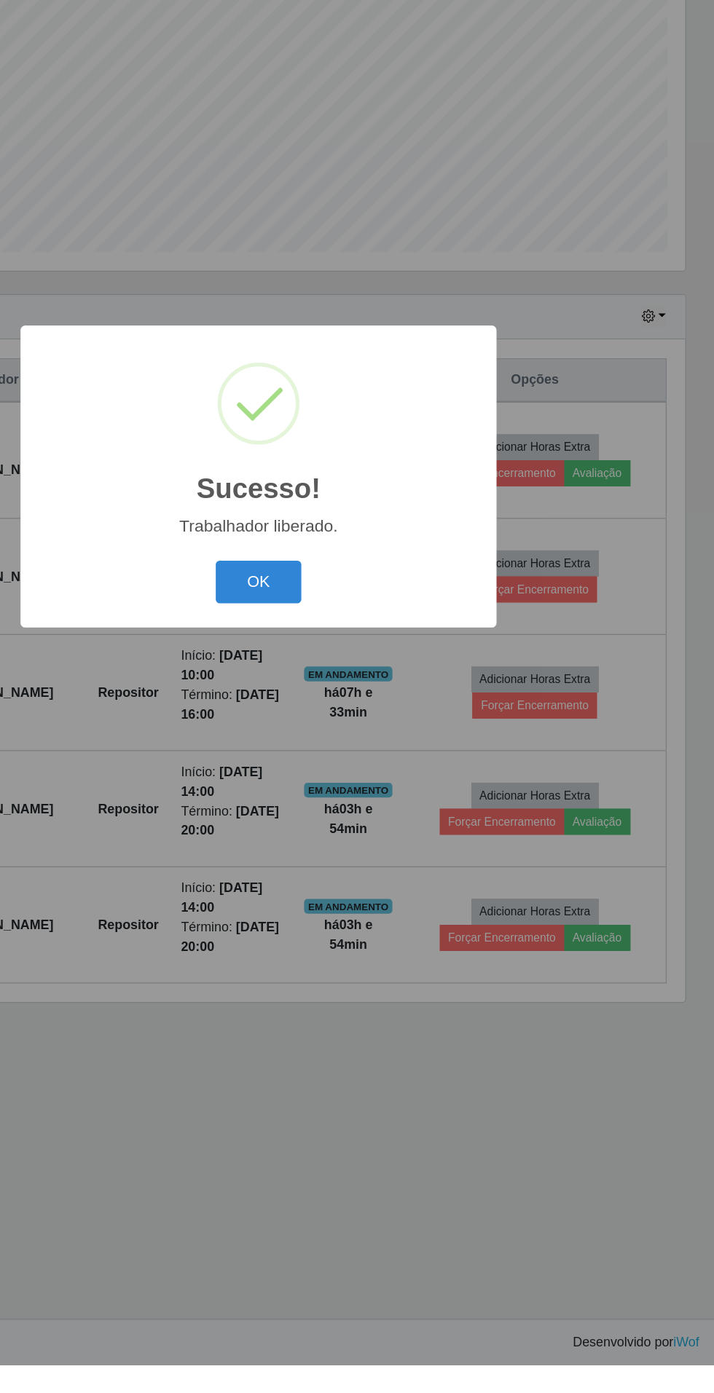
click at [361, 797] on button "OK" at bounding box center [357, 780] width 68 height 34
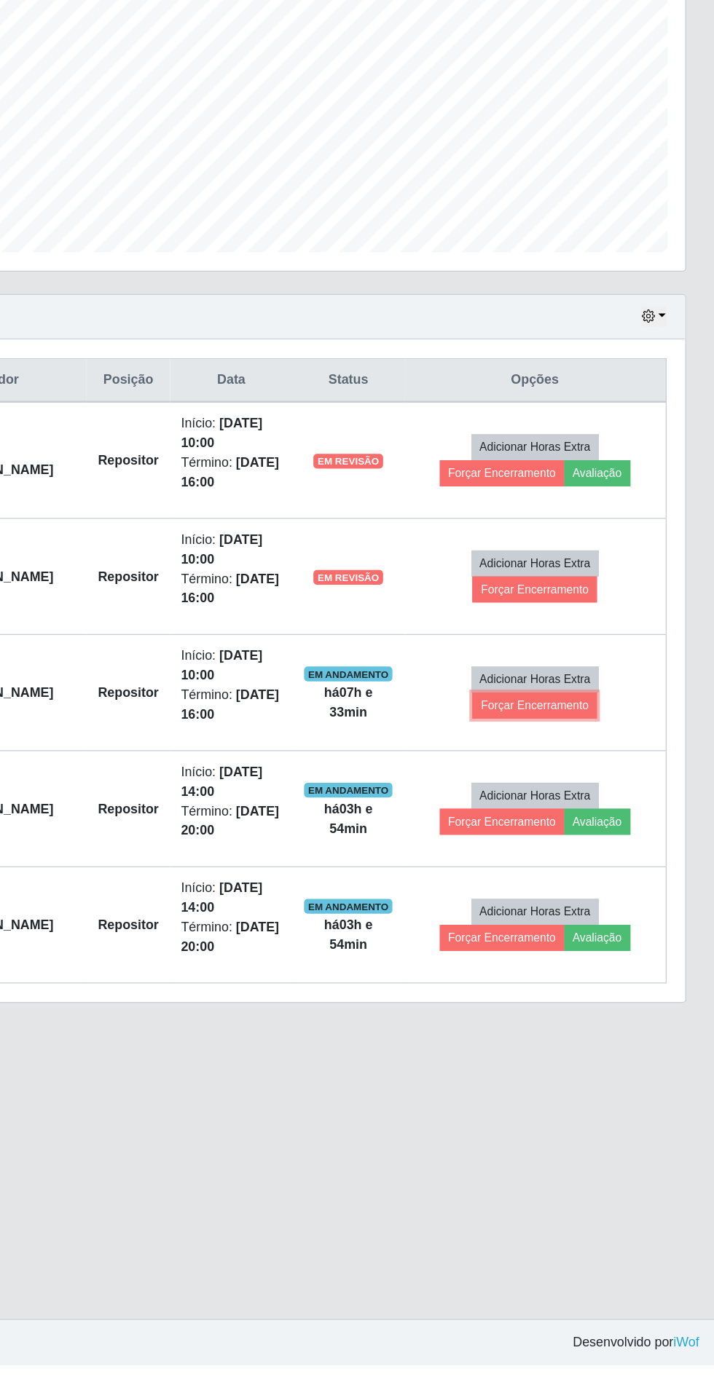
click at [622, 874] on button "Forçar Encerramento" at bounding box center [573, 876] width 98 height 20
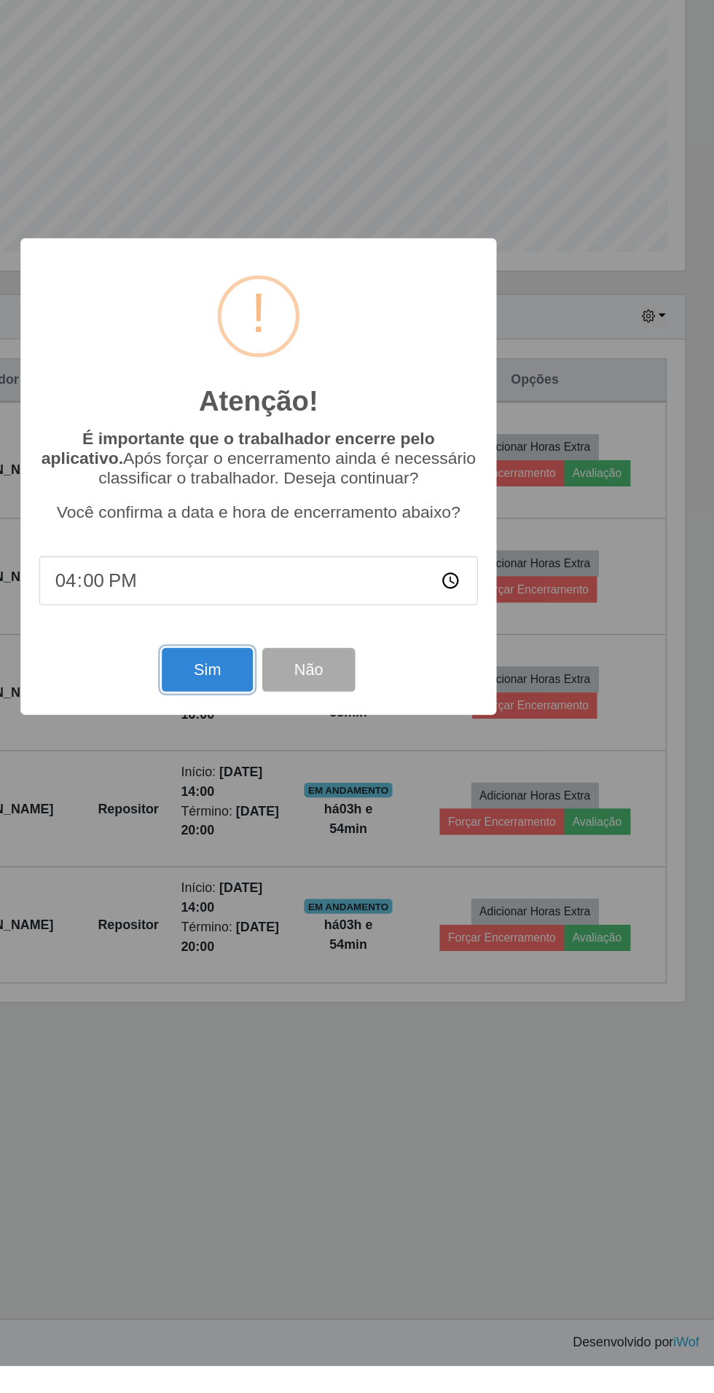
click at [310, 865] on button "Sim" at bounding box center [316, 848] width 71 height 34
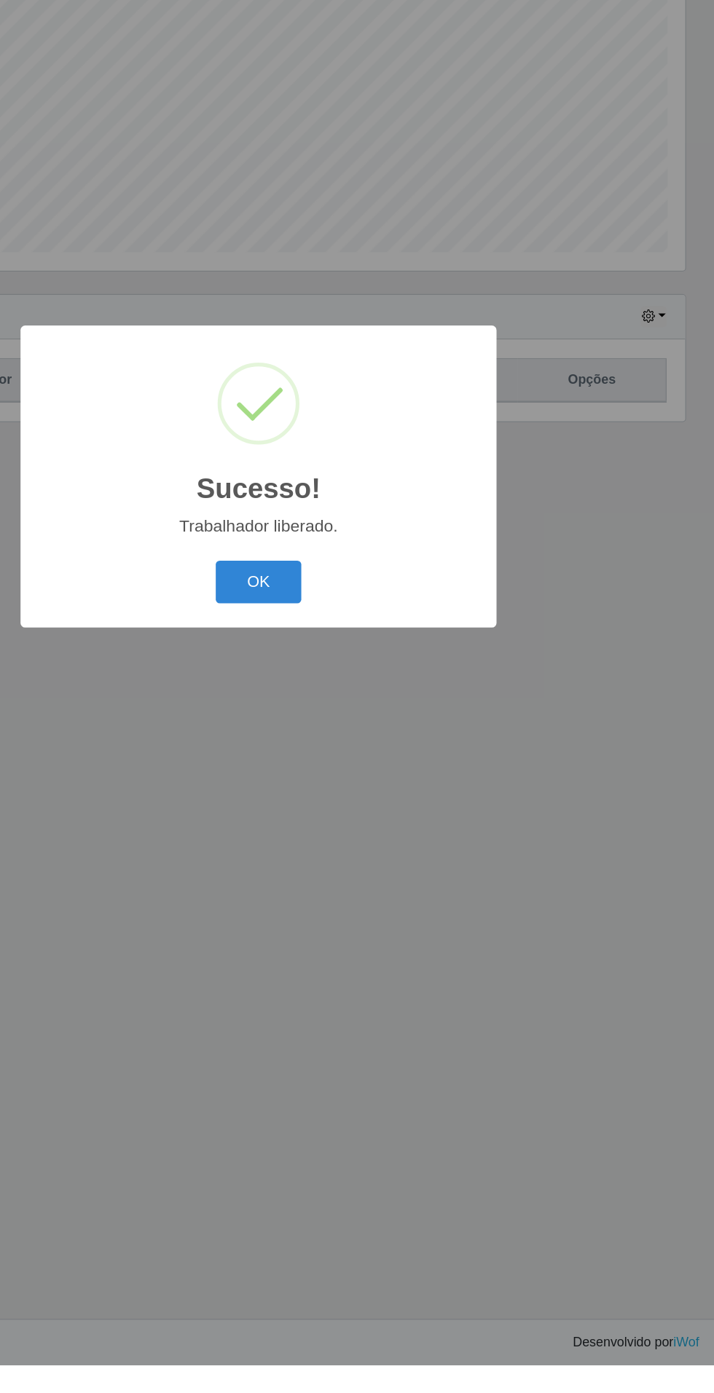
click at [366, 797] on button "OK" at bounding box center [357, 780] width 68 height 34
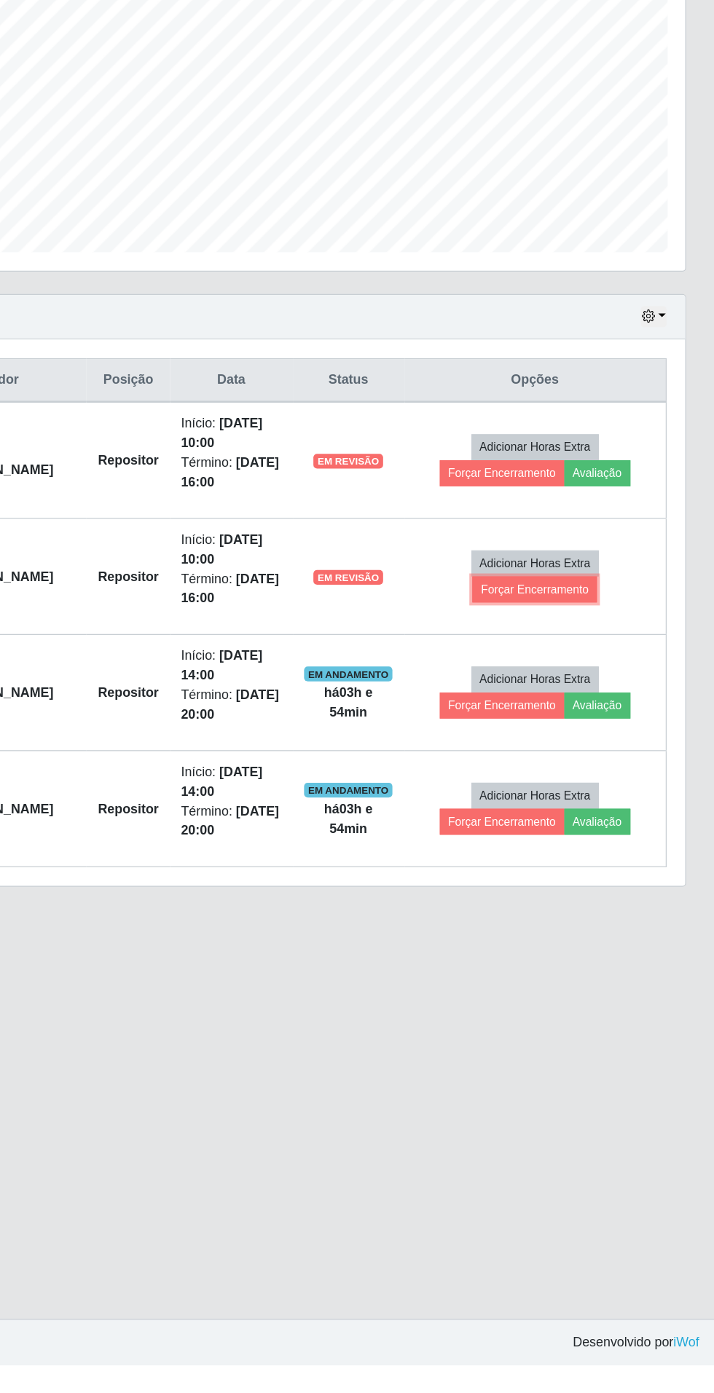
click at [604, 782] on button "Forçar Encerramento" at bounding box center [573, 785] width 98 height 20
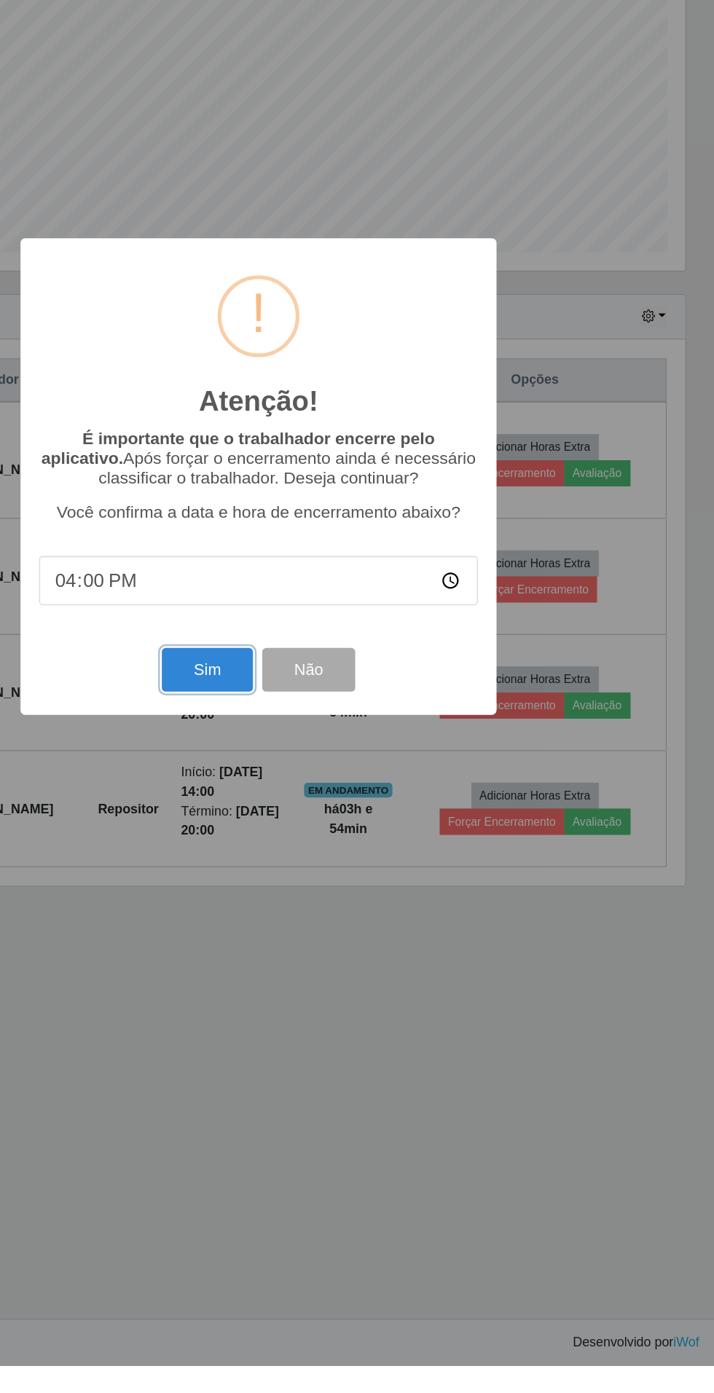
click at [315, 865] on button "Sim" at bounding box center [316, 848] width 71 height 34
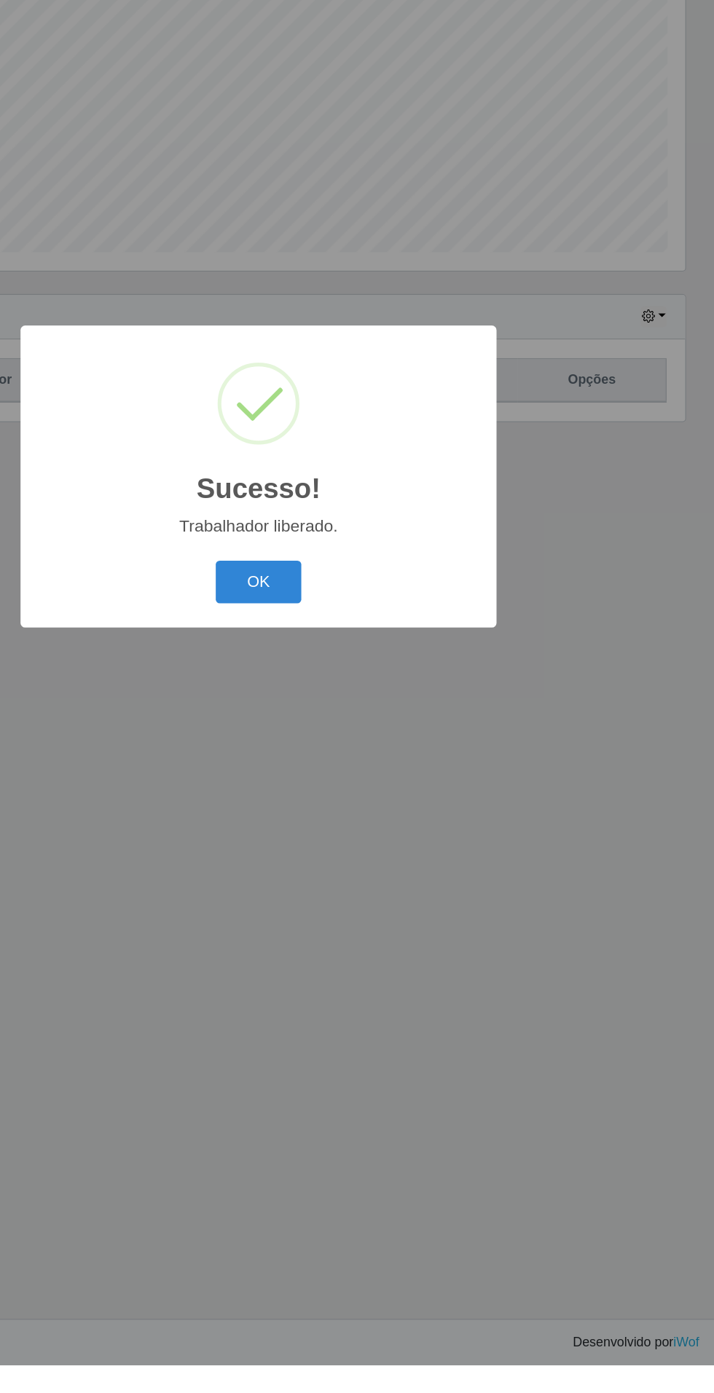
click at [348, 797] on button "OK" at bounding box center [357, 780] width 68 height 34
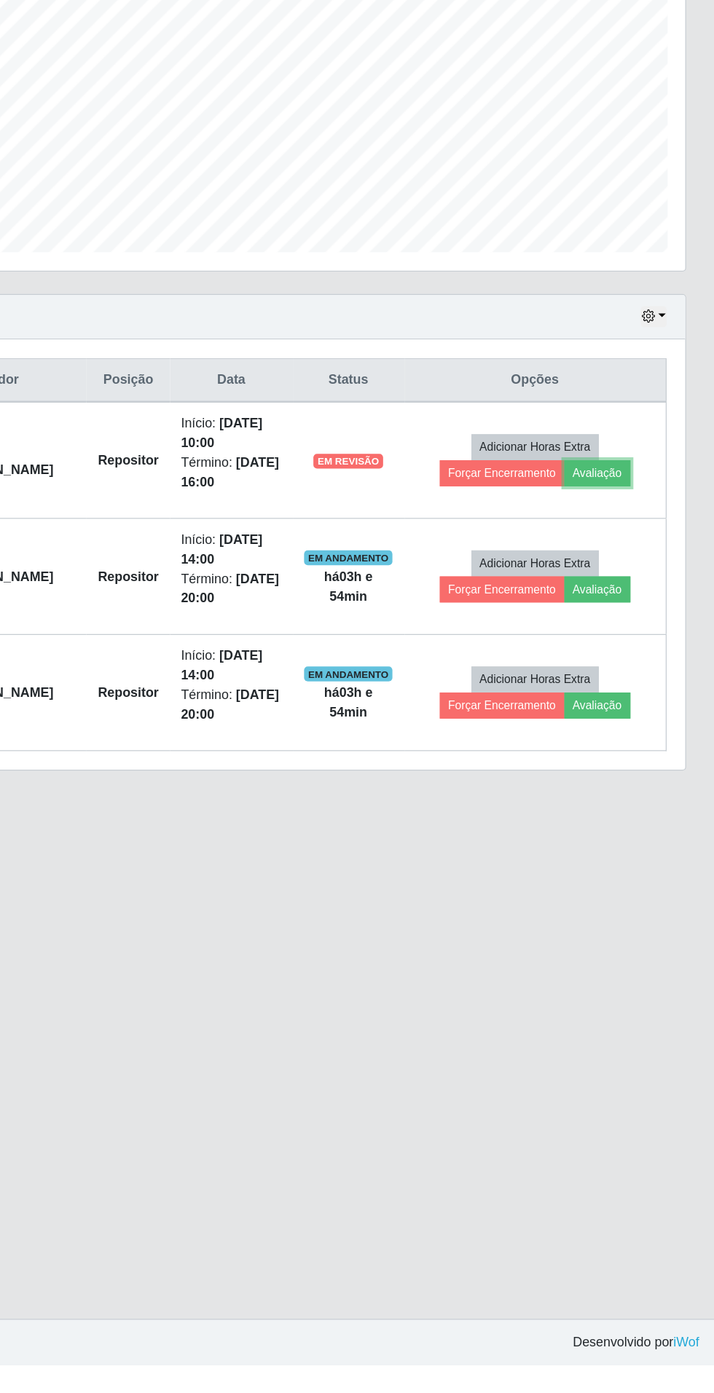
click at [631, 691] on button "Avaliação" at bounding box center [623, 694] width 52 height 20
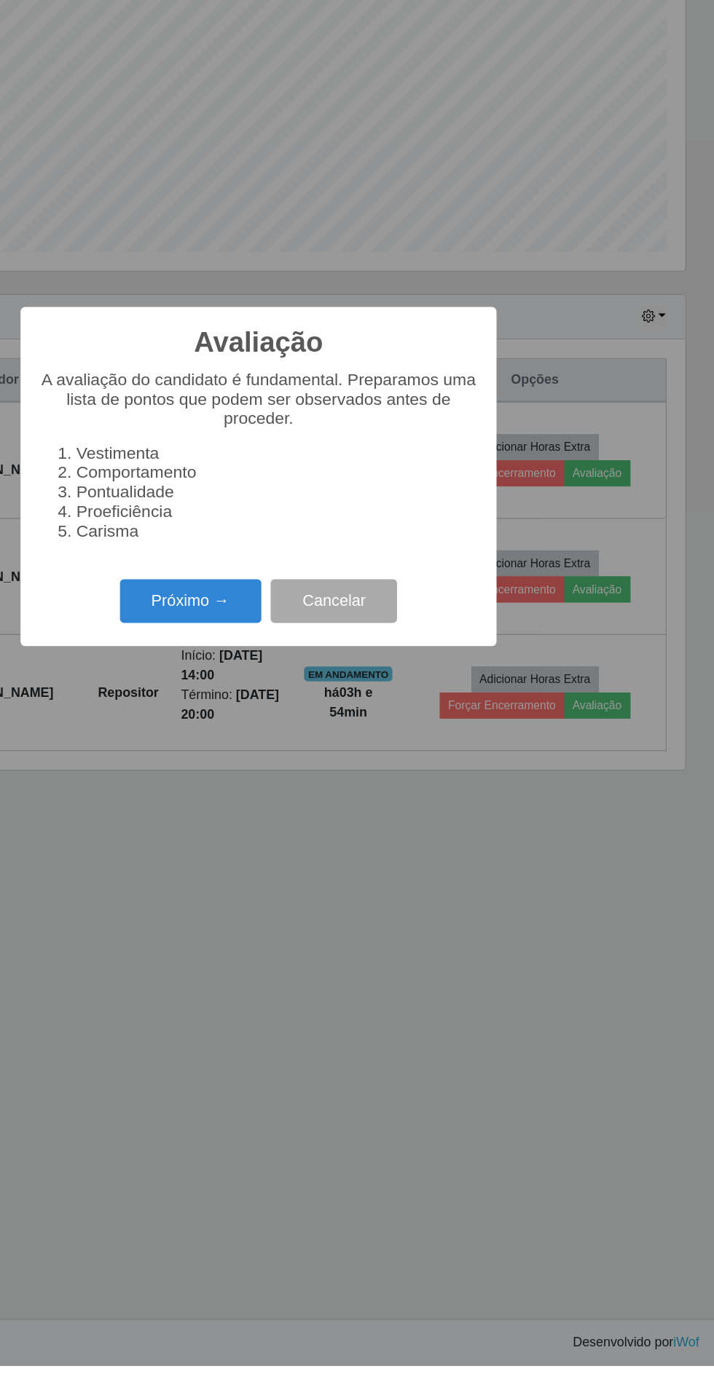
click at [282, 811] on button "Próximo →" at bounding box center [303, 794] width 111 height 34
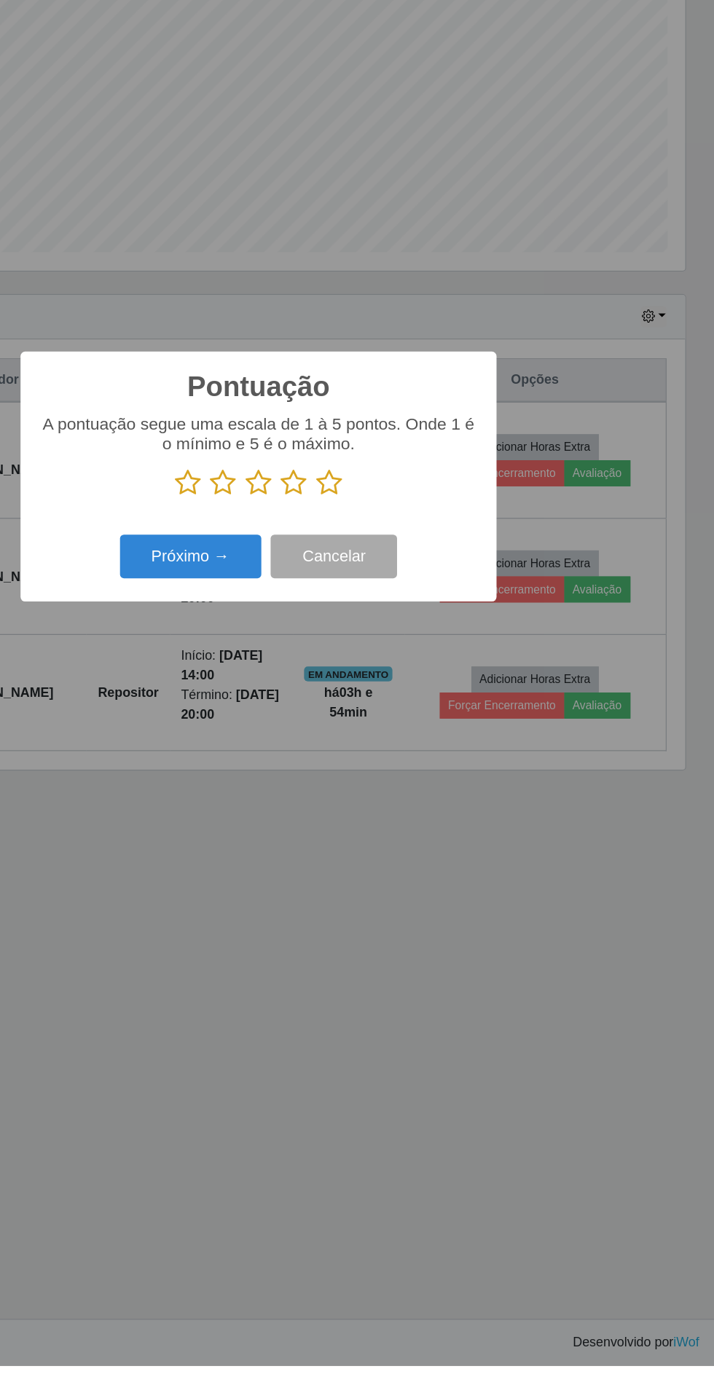
click at [443, 712] on p at bounding box center [357, 701] width 344 height 22
click at [412, 712] on icon at bounding box center [412, 701] width 20 height 22
click at [402, 712] on input "radio" at bounding box center [402, 712] width 0 height 0
click at [307, 776] on button "Próximo →" at bounding box center [303, 759] width 111 height 34
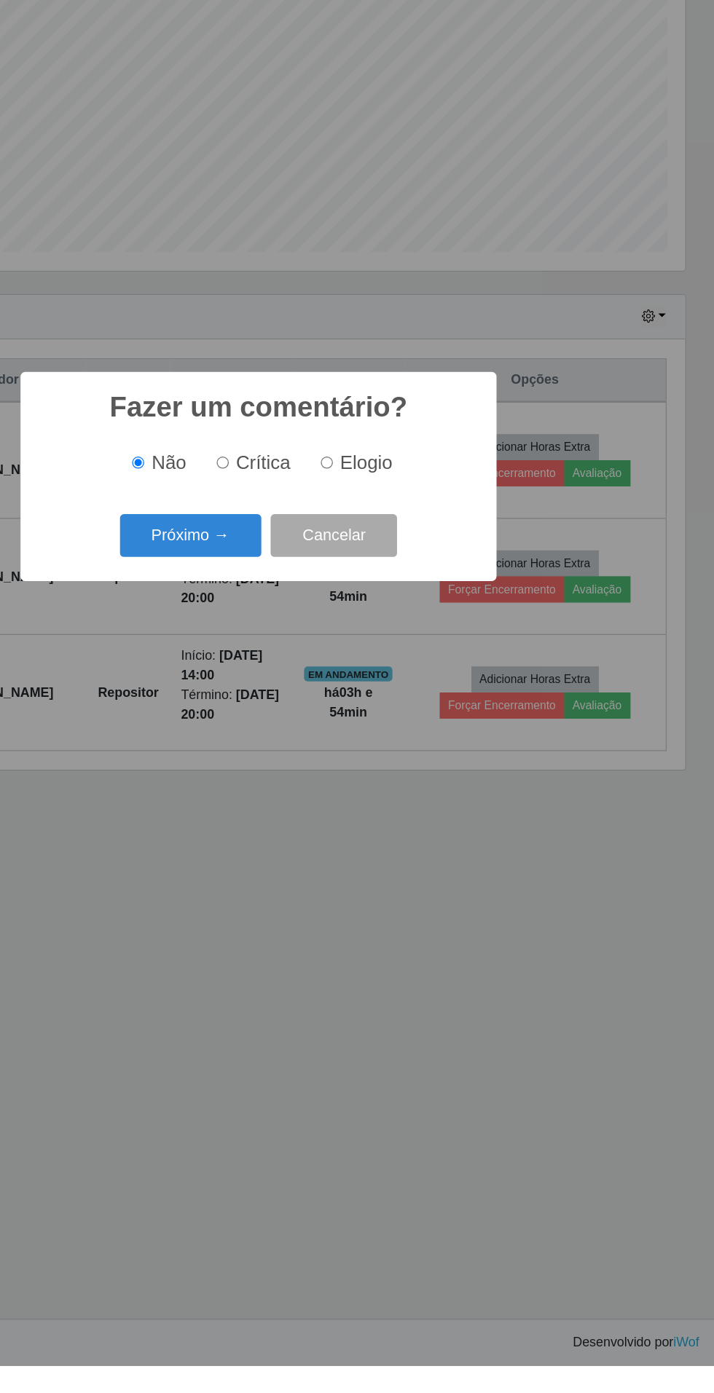
click at [293, 760] on button "Próximo →" at bounding box center [303, 743] width 111 height 34
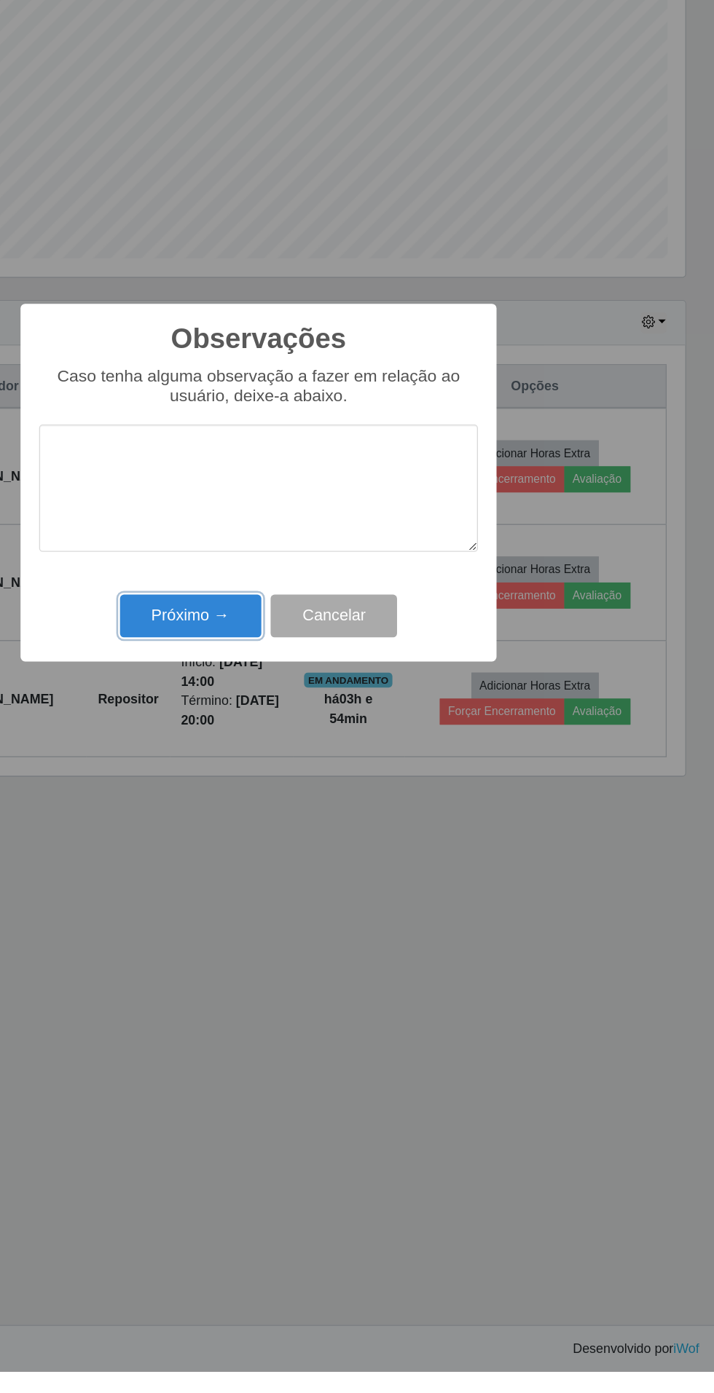
click at [304, 800] on button "Próximo →" at bounding box center [303, 801] width 111 height 34
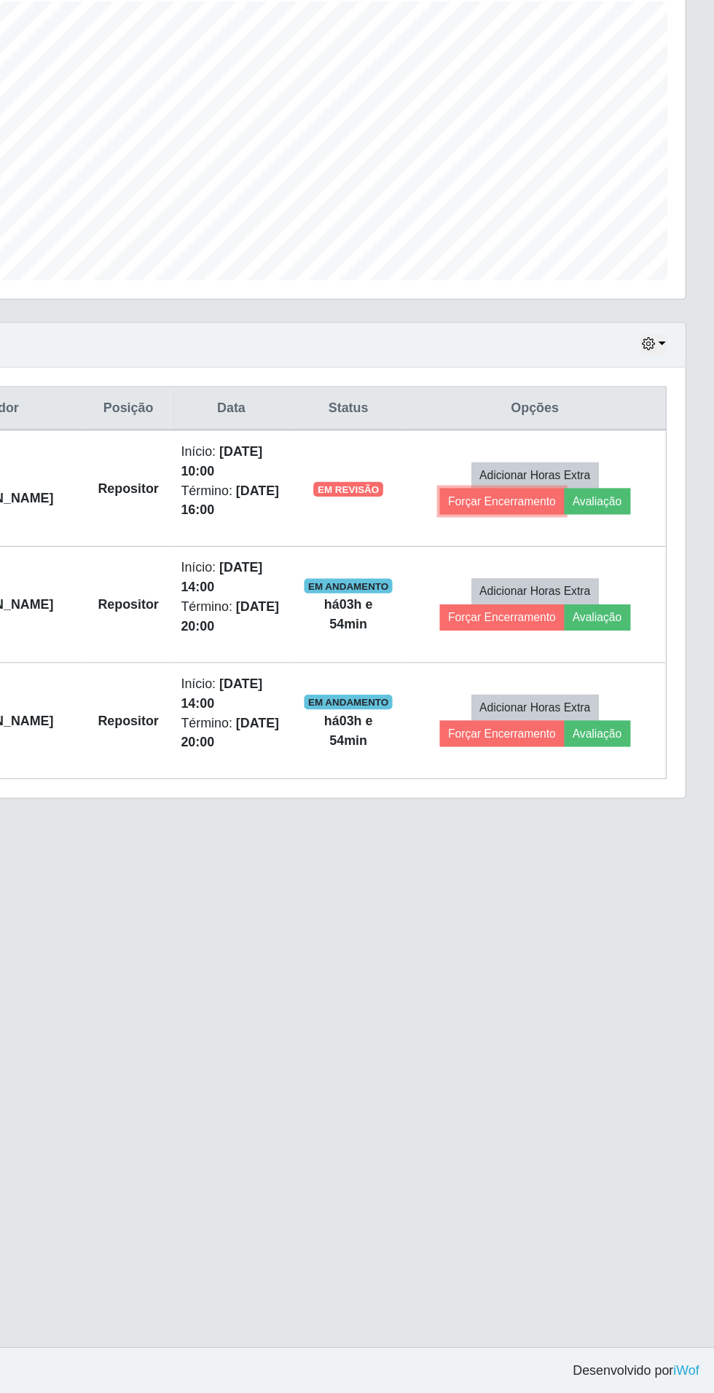
click at [555, 684] on button "Forçar Encerramento" at bounding box center [548, 694] width 98 height 20
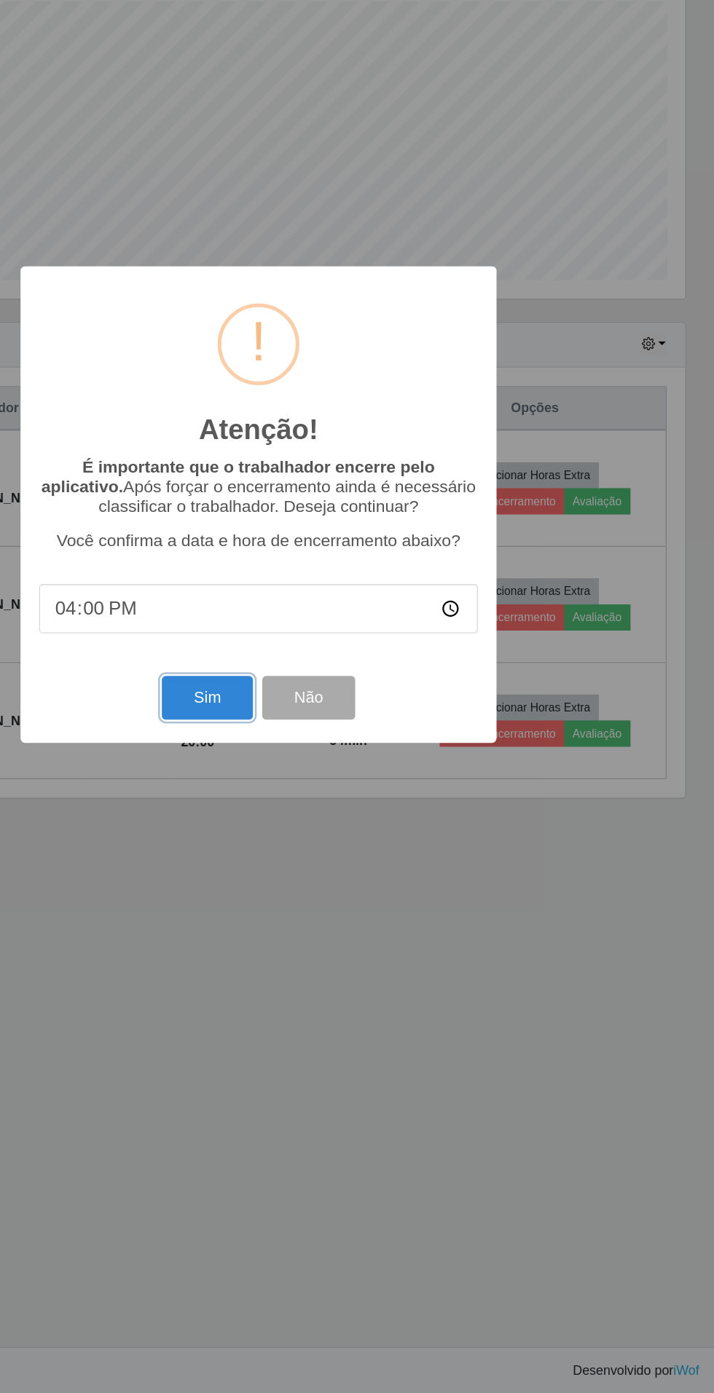
click at [317, 847] on button "Sim" at bounding box center [316, 848] width 71 height 34
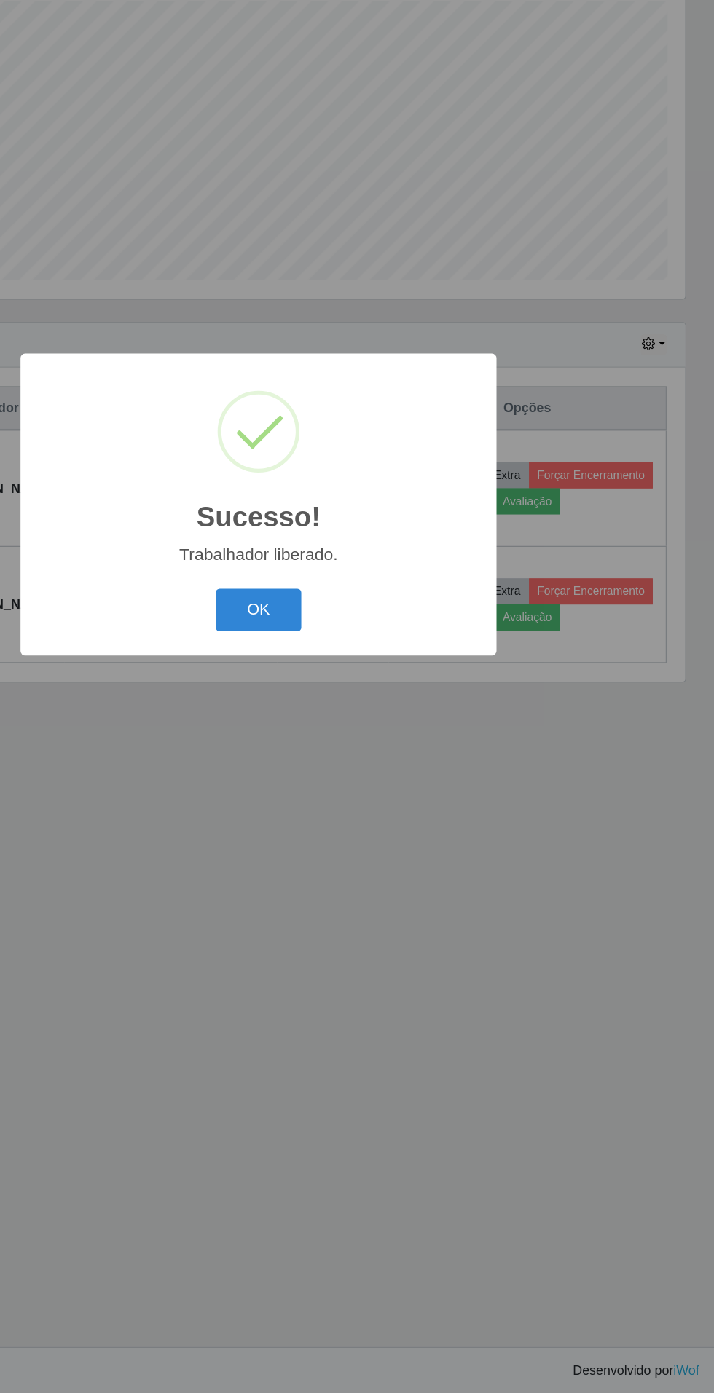
click at [377, 766] on button "OK" at bounding box center [357, 780] width 68 height 34
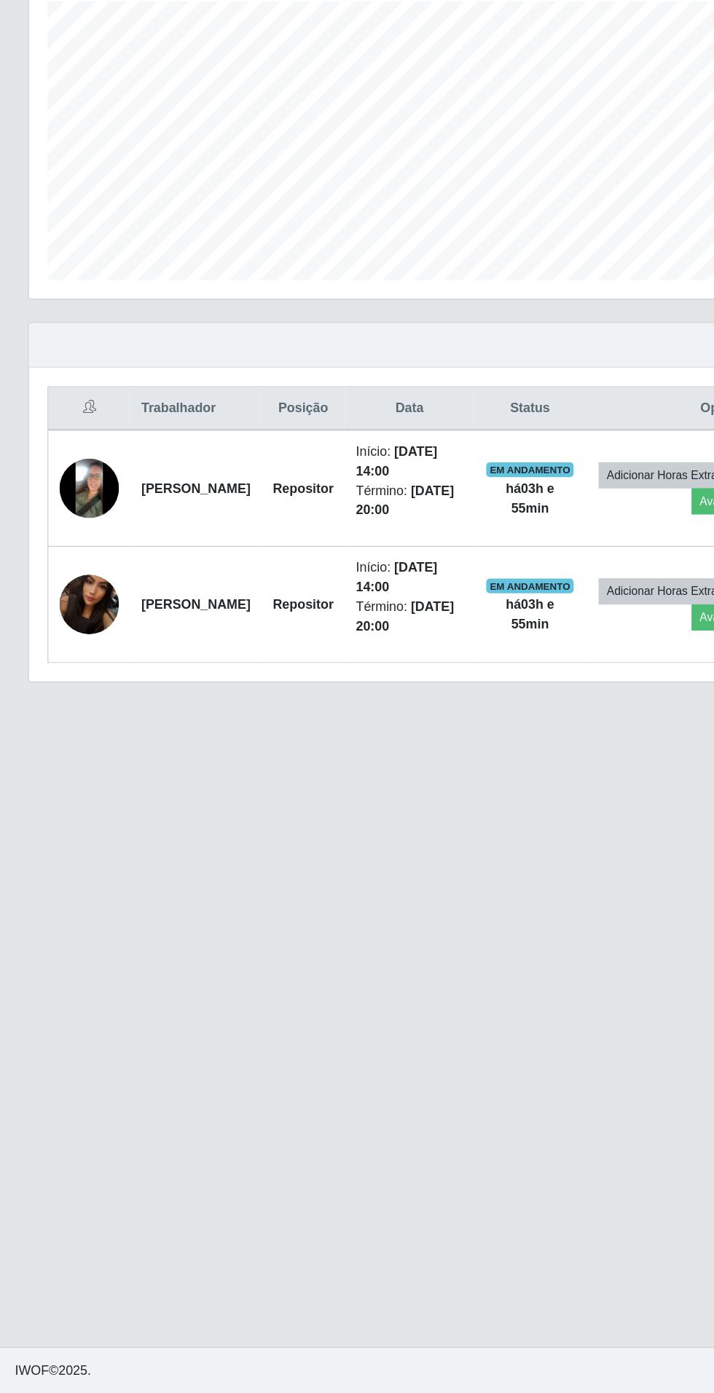
click at [60, 755] on img at bounding box center [70, 774] width 47 height 83
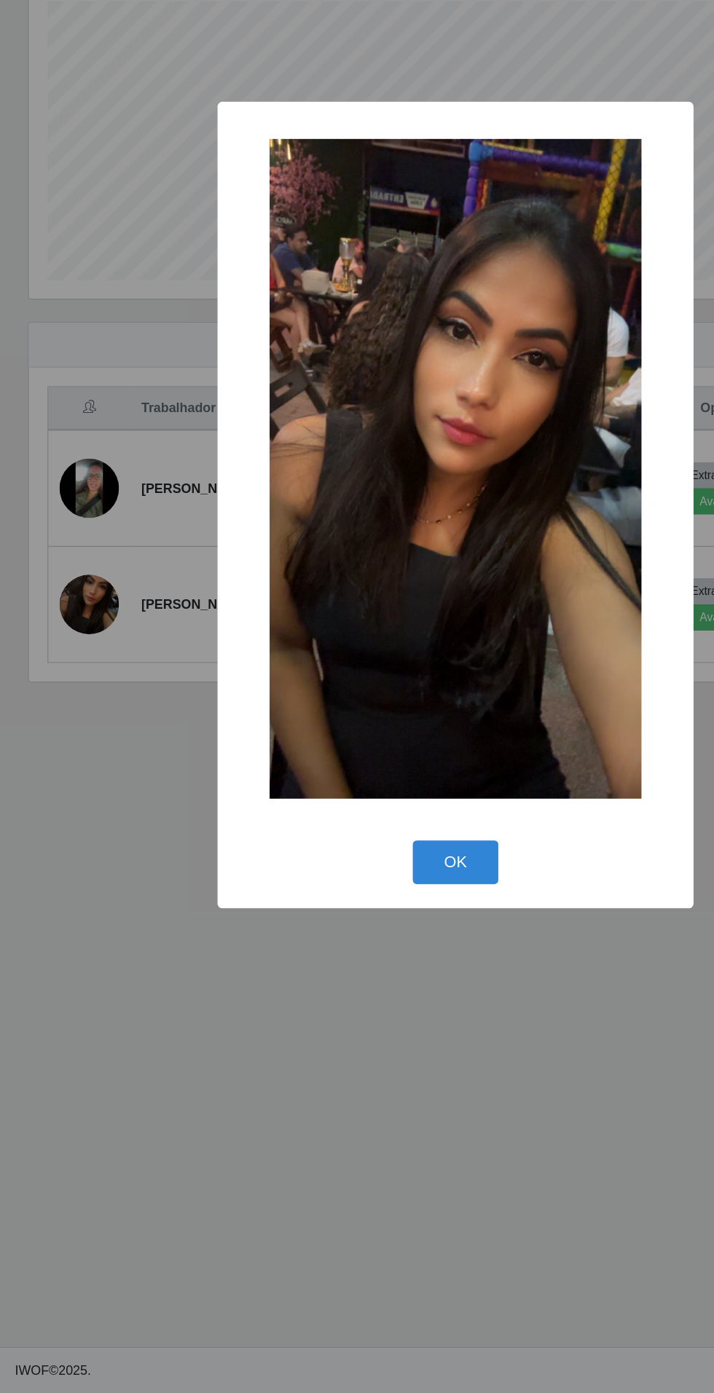
click at [352, 1066] on div "× OK Cancel" at bounding box center [357, 696] width 714 height 1393
